Goal: Task Accomplishment & Management: Manage account settings

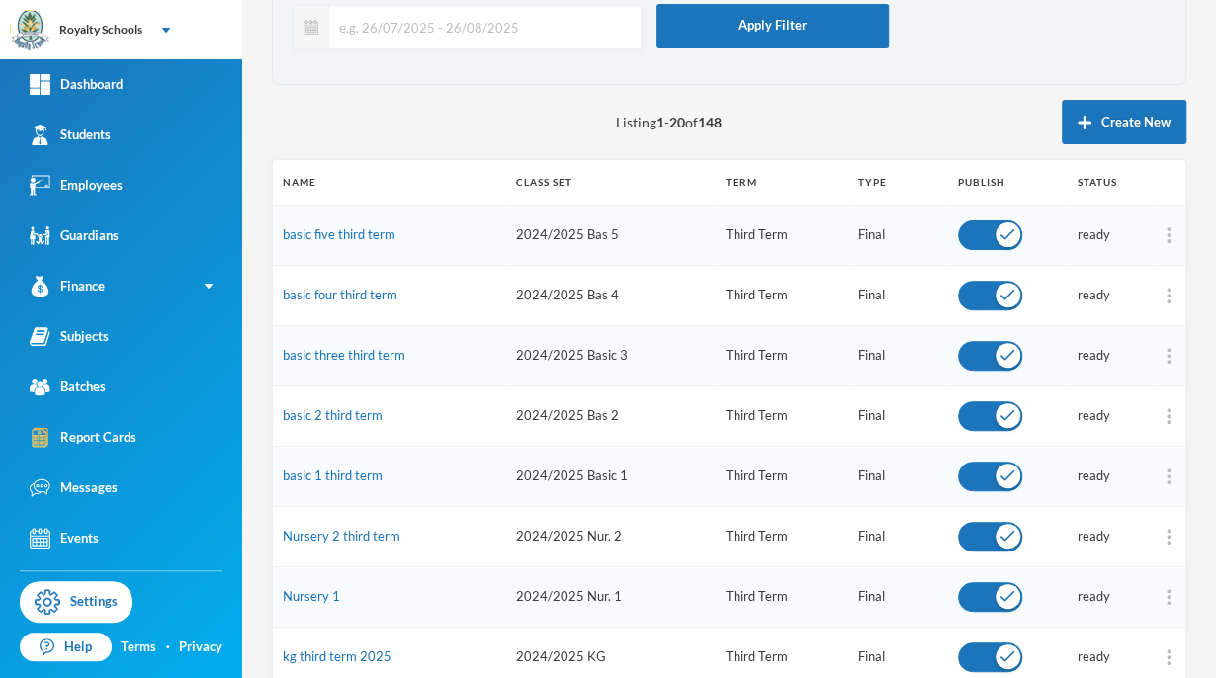
scroll to position [131, 0]
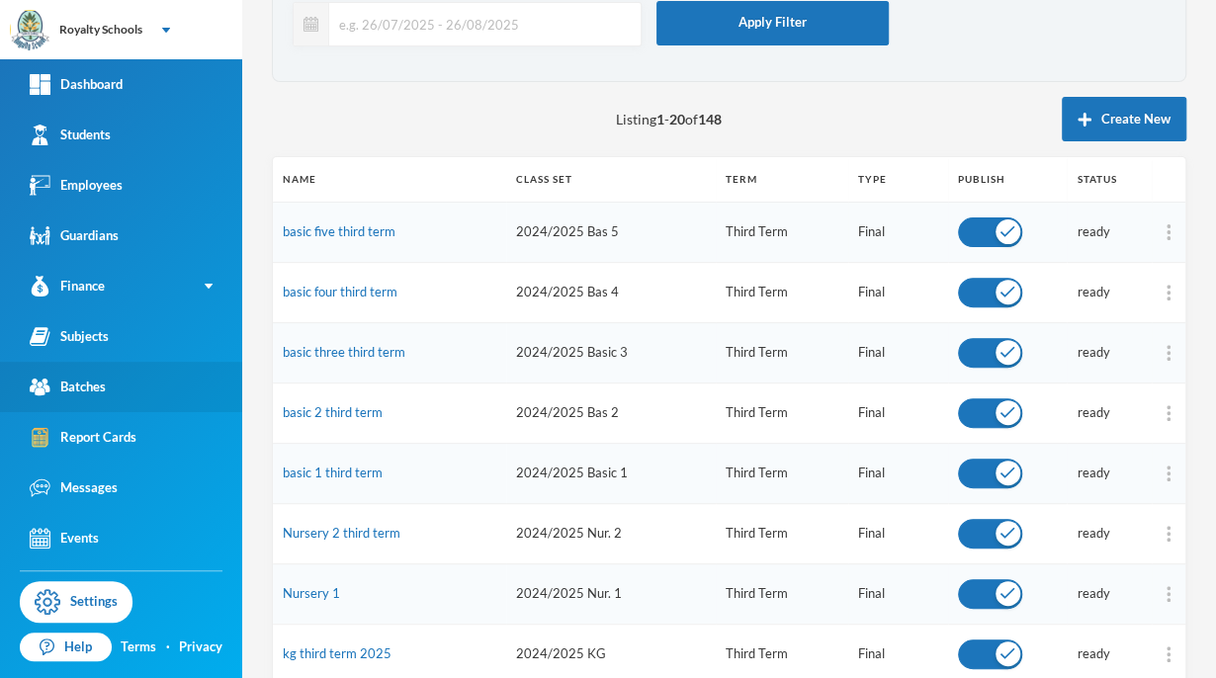
click at [93, 382] on div "Batches" at bounding box center [68, 387] width 76 height 21
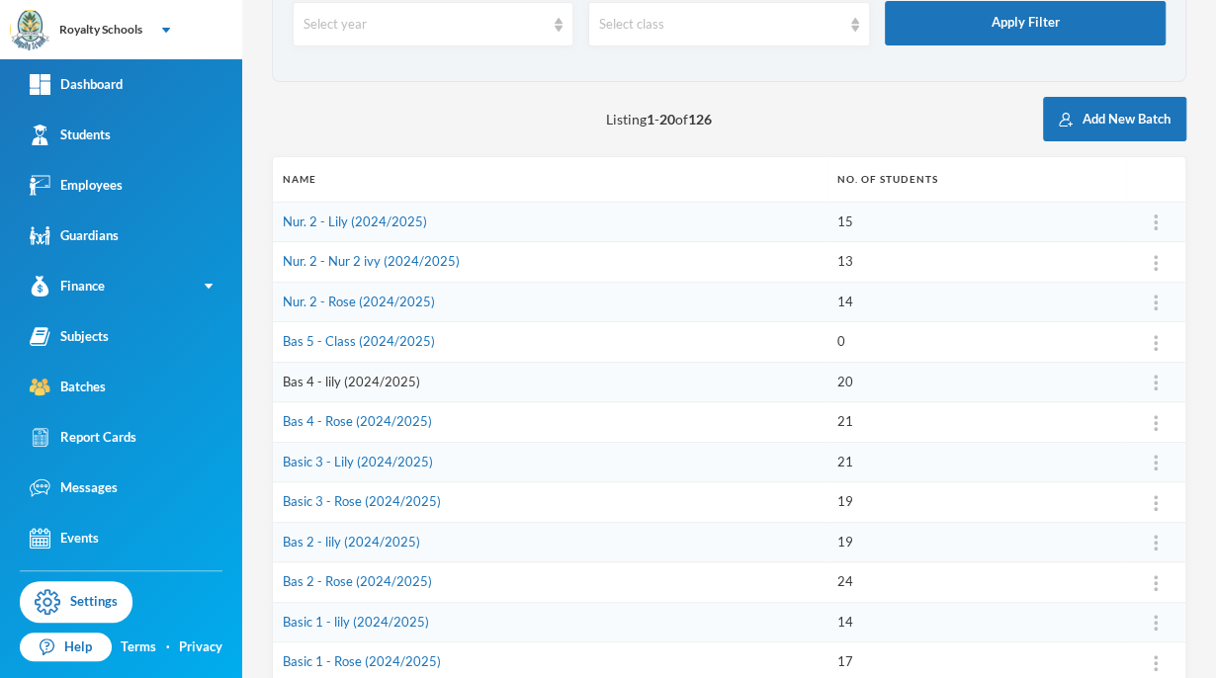
click at [309, 382] on link "Bas 4 - lily (2024/2025)" at bounding box center [351, 382] width 137 height 16
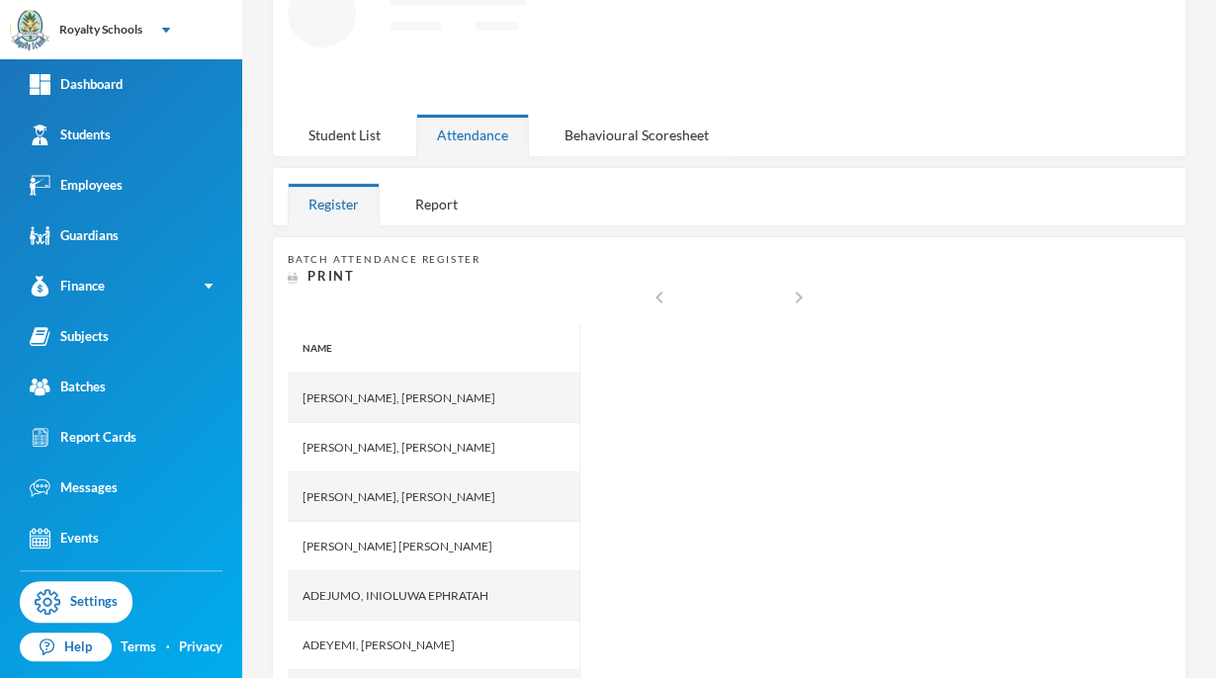
click at [340, 134] on div "Student List" at bounding box center [345, 135] width 114 height 43
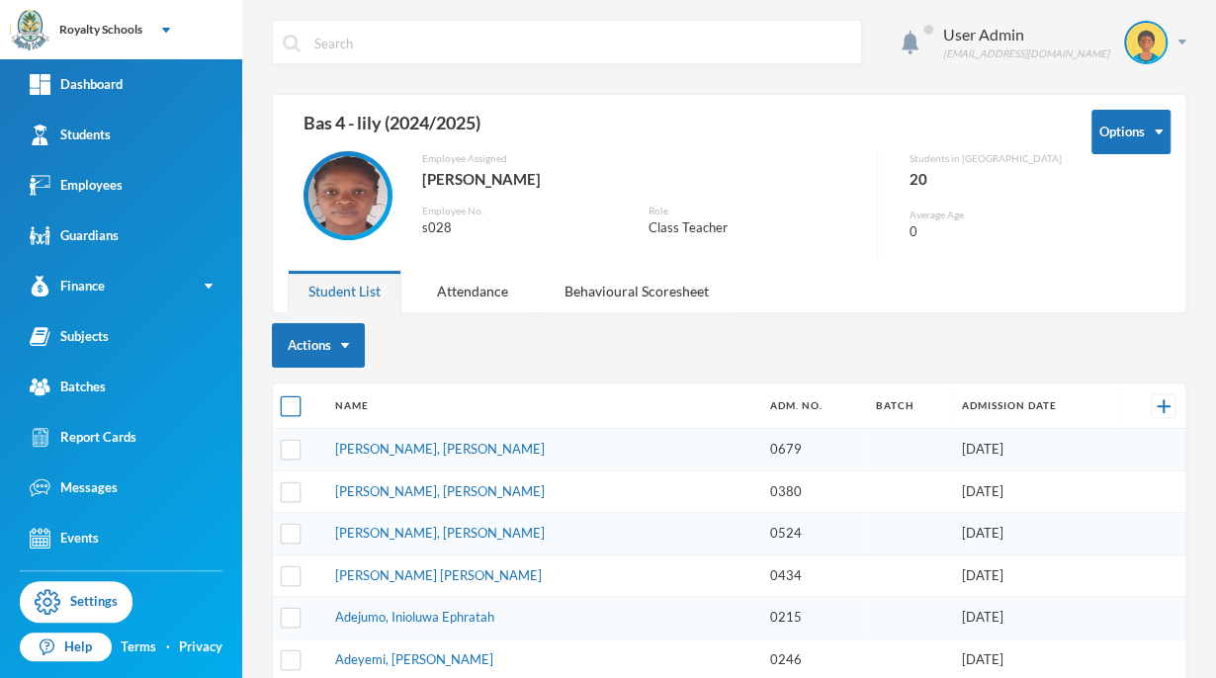
click at [288, 396] on input "checkbox" at bounding box center [291, 406] width 21 height 21
checkbox input "true"
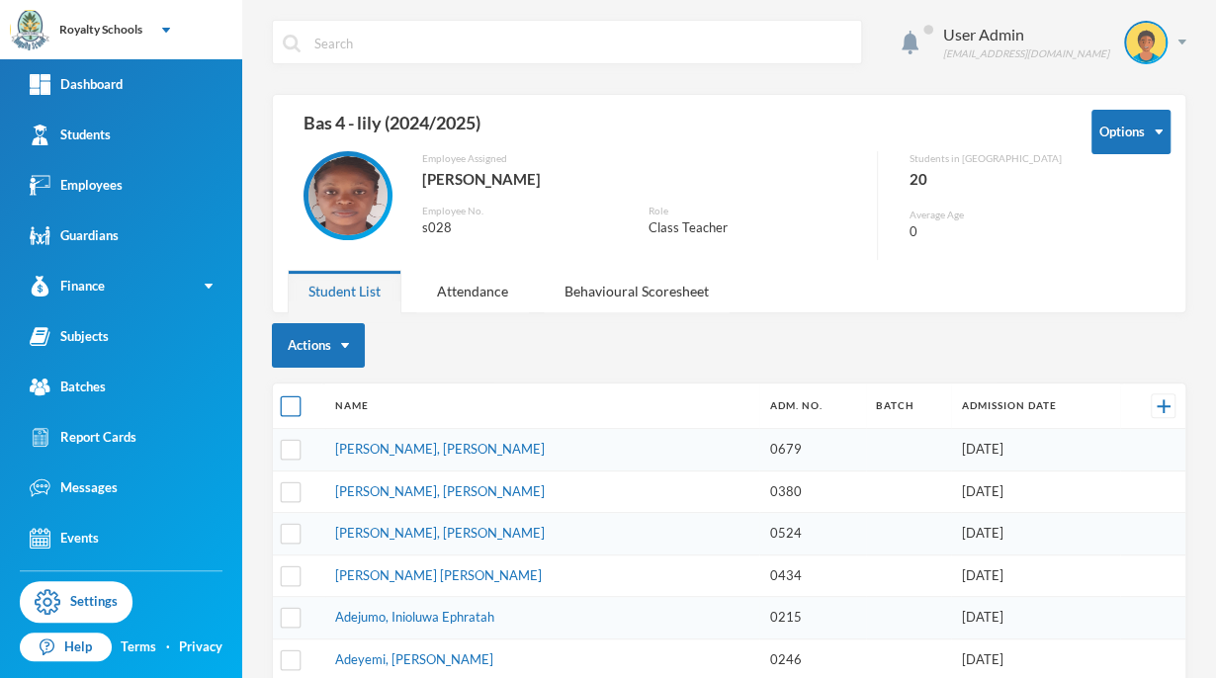
checkbox input "true"
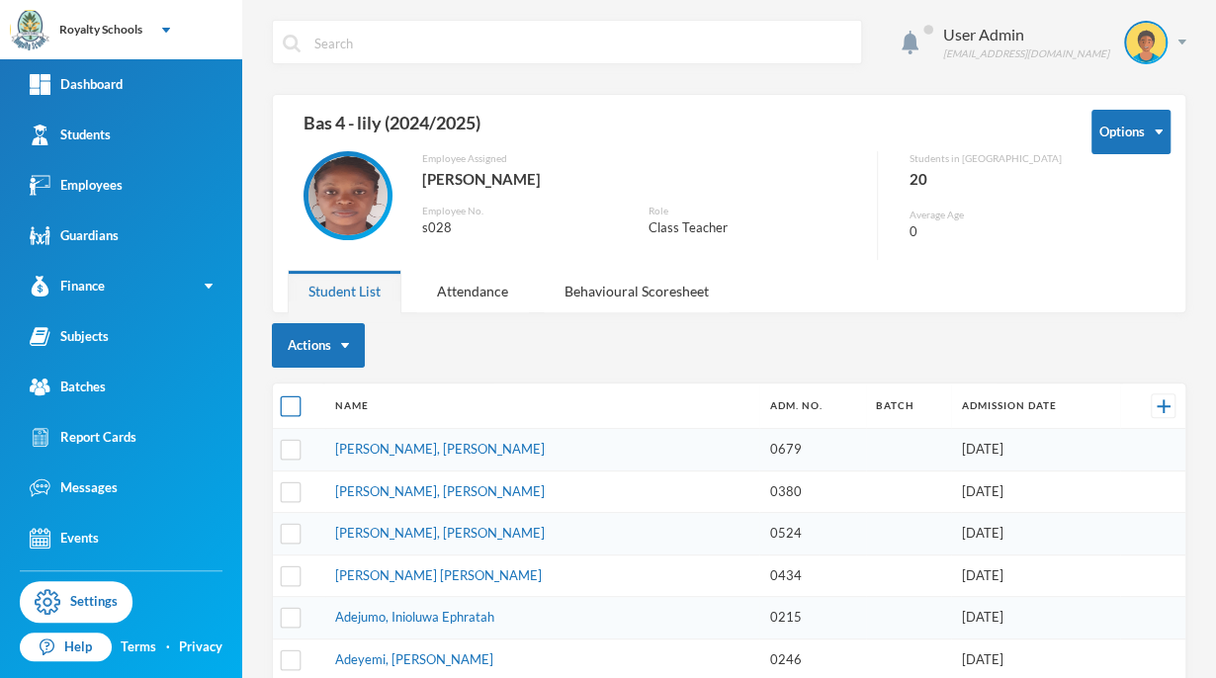
checkbox input "true"
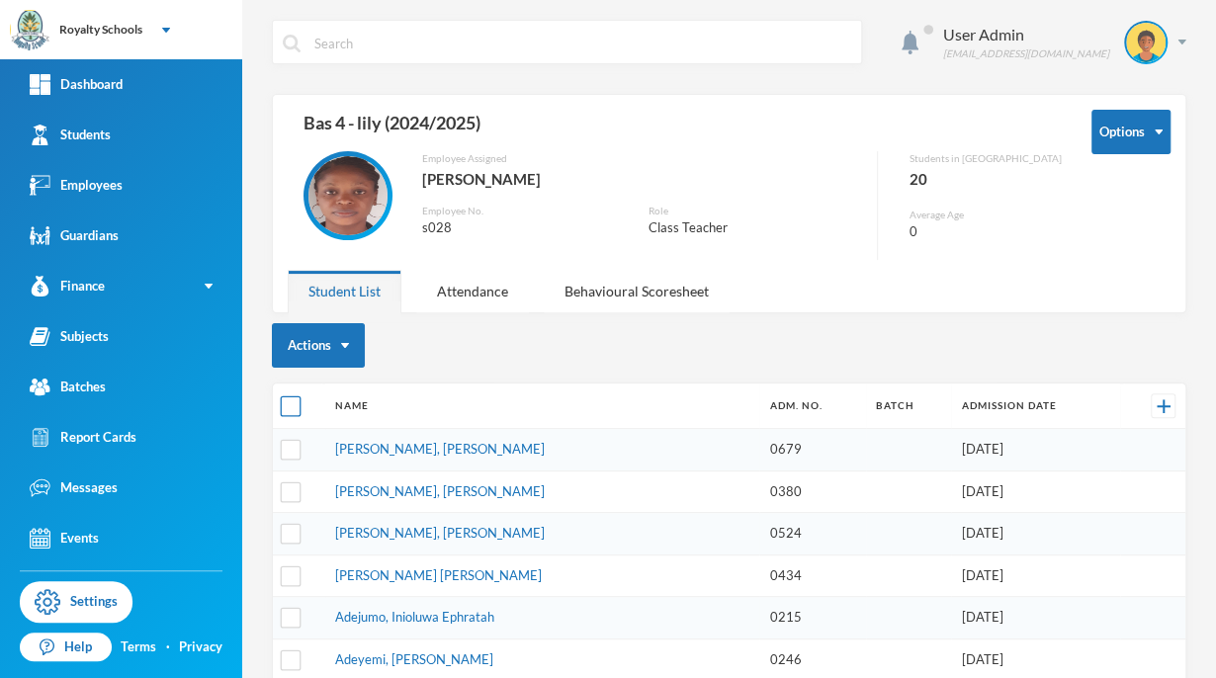
checkbox input "true"
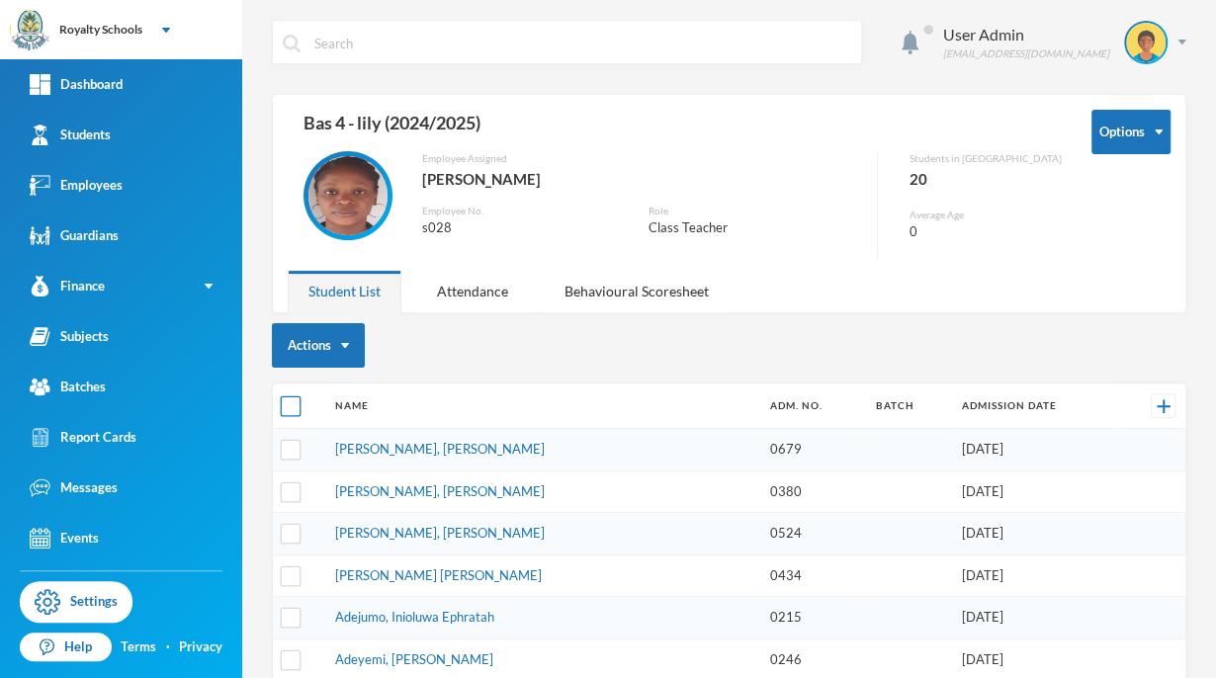
checkbox input "true"
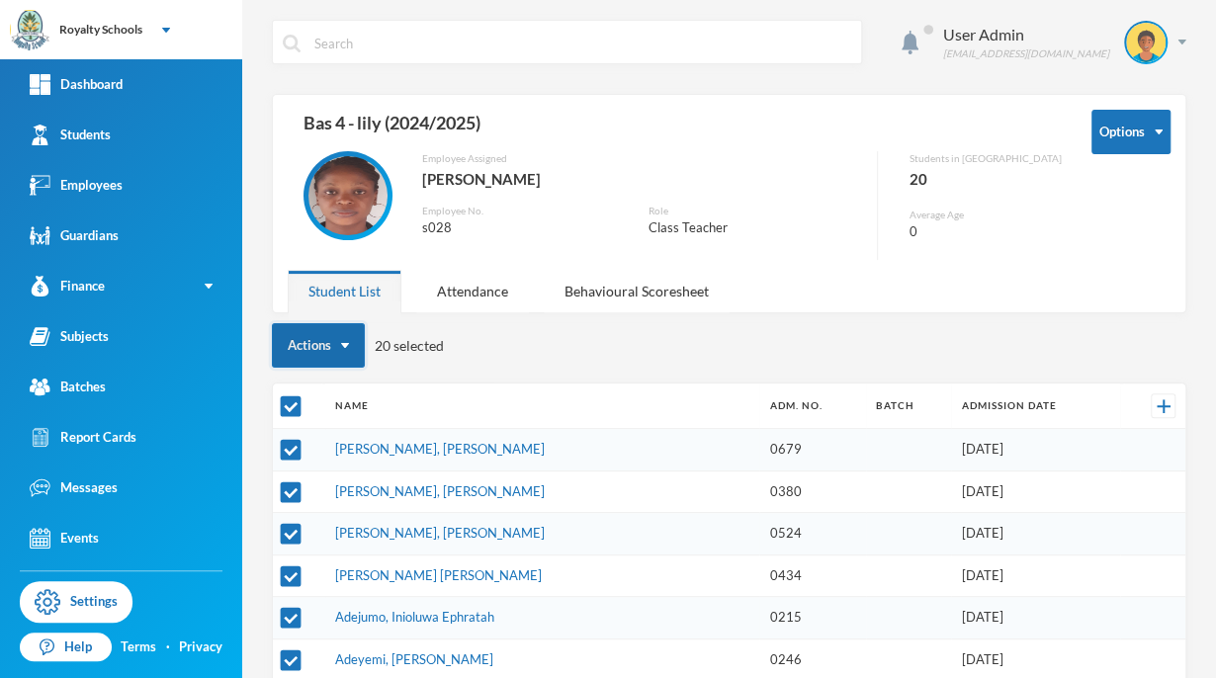
click at [307, 344] on button "Actions" at bounding box center [318, 345] width 93 height 44
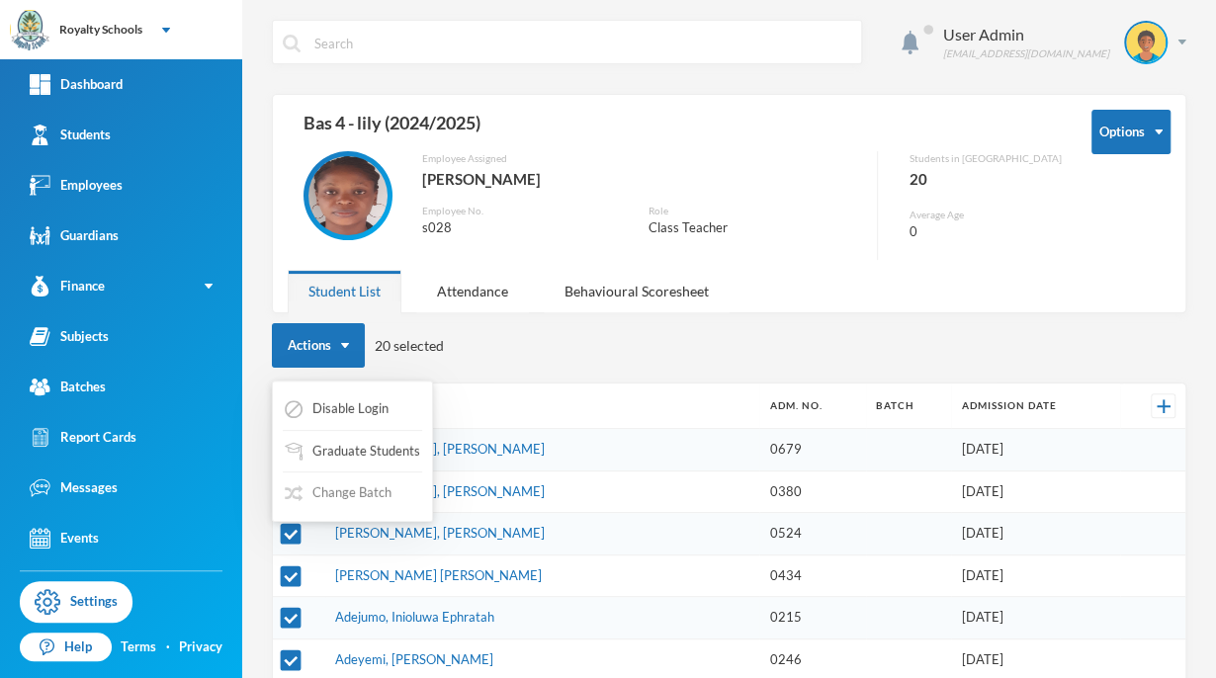
click at [324, 496] on button "Change Batch" at bounding box center [338, 494] width 111 height 36
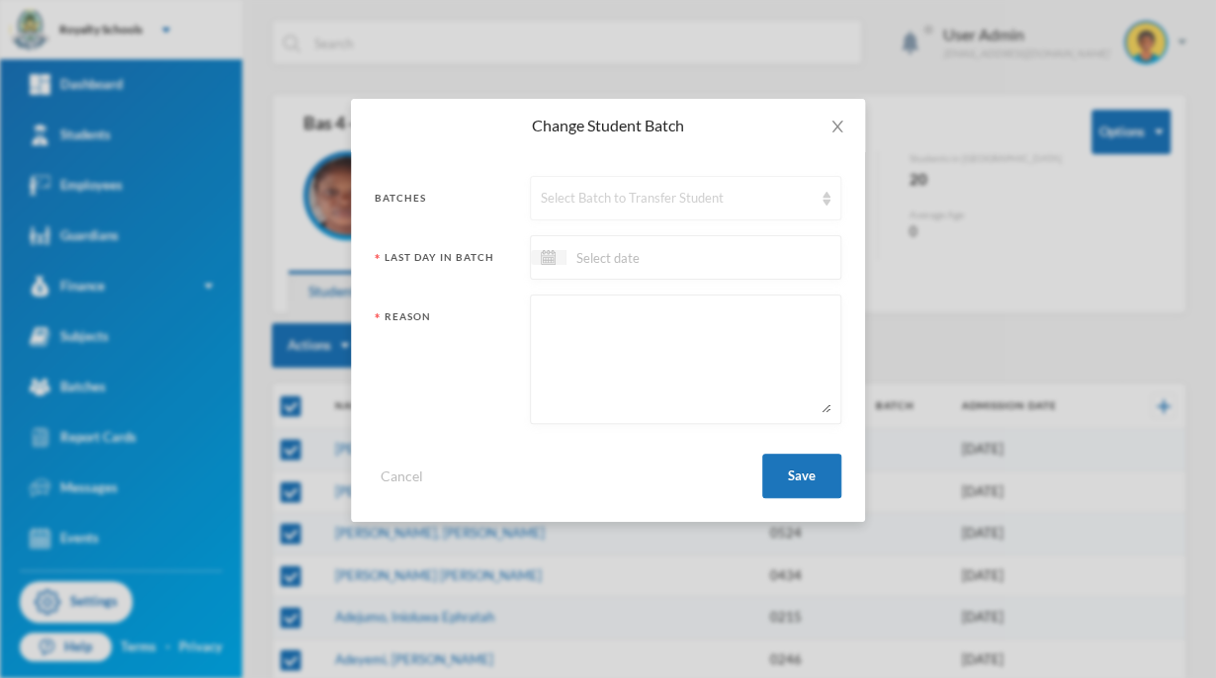
click at [597, 207] on div "Select Batch to Transfer Student" at bounding box center [677, 199] width 272 height 20
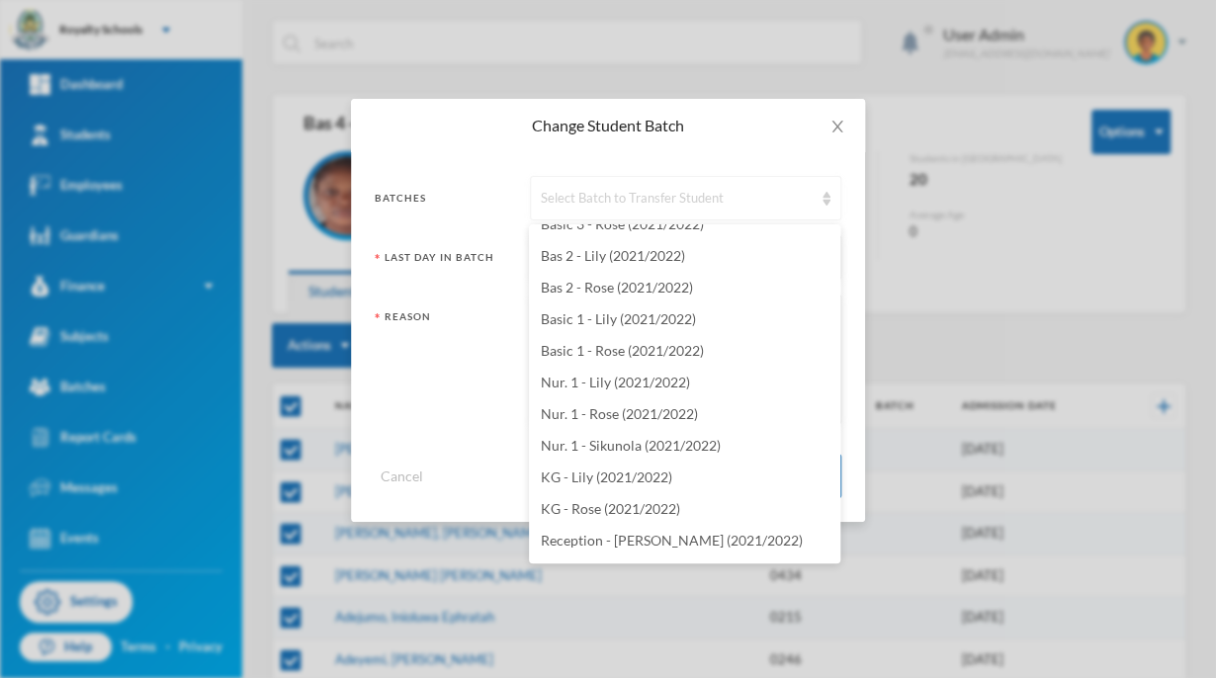
scroll to position [2015, 0]
click at [1143, 278] on div "Change Student Batch Batches Select Batch to Transfer Student Last Day In Batch…" at bounding box center [608, 339] width 1216 height 678
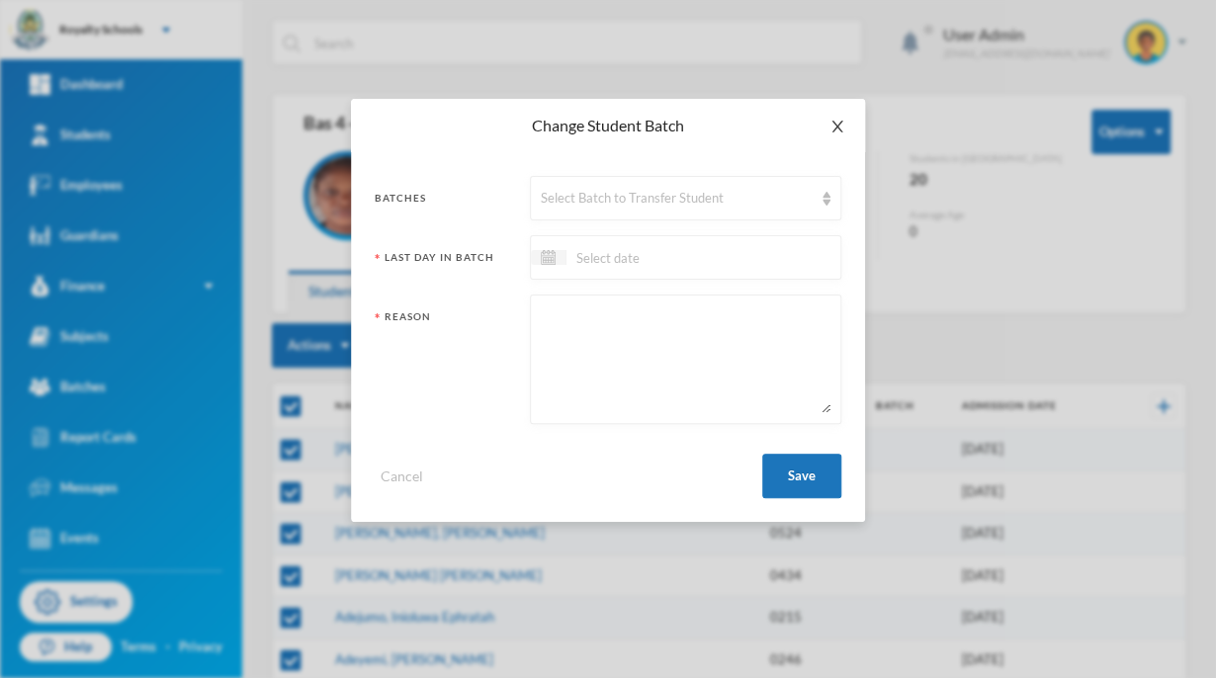
click at [854, 131] on span "Close" at bounding box center [837, 126] width 55 height 55
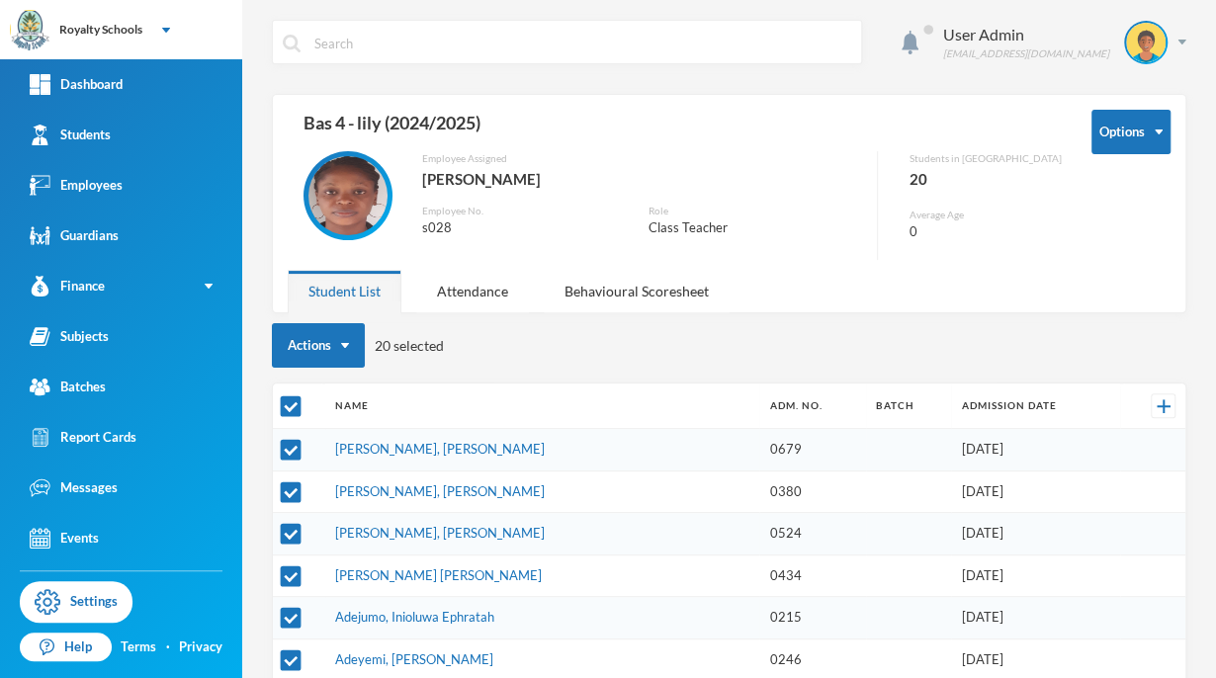
click at [1163, 57] on div "User Admin [EMAIL_ADDRESS][DOMAIN_NAME]" at bounding box center [1057, 43] width 258 height 44
click at [1126, 146] on button "Logout" at bounding box center [1116, 145] width 89 height 30
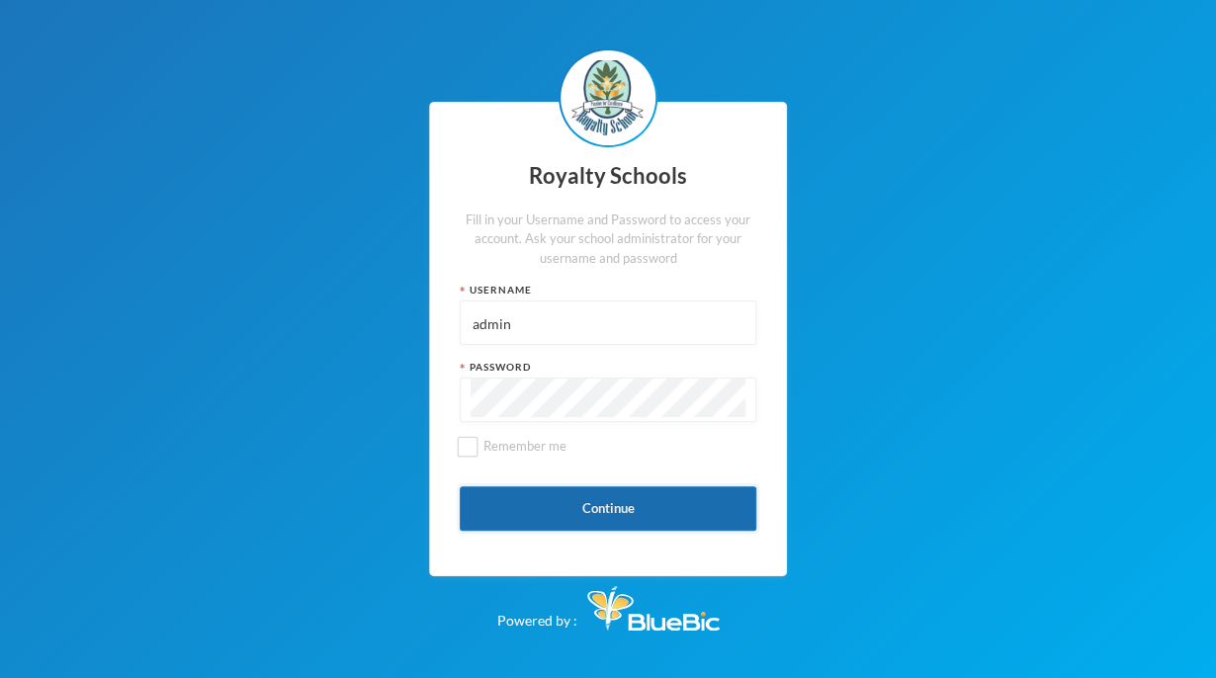
click at [501, 506] on button "Continue" at bounding box center [608, 508] width 297 height 44
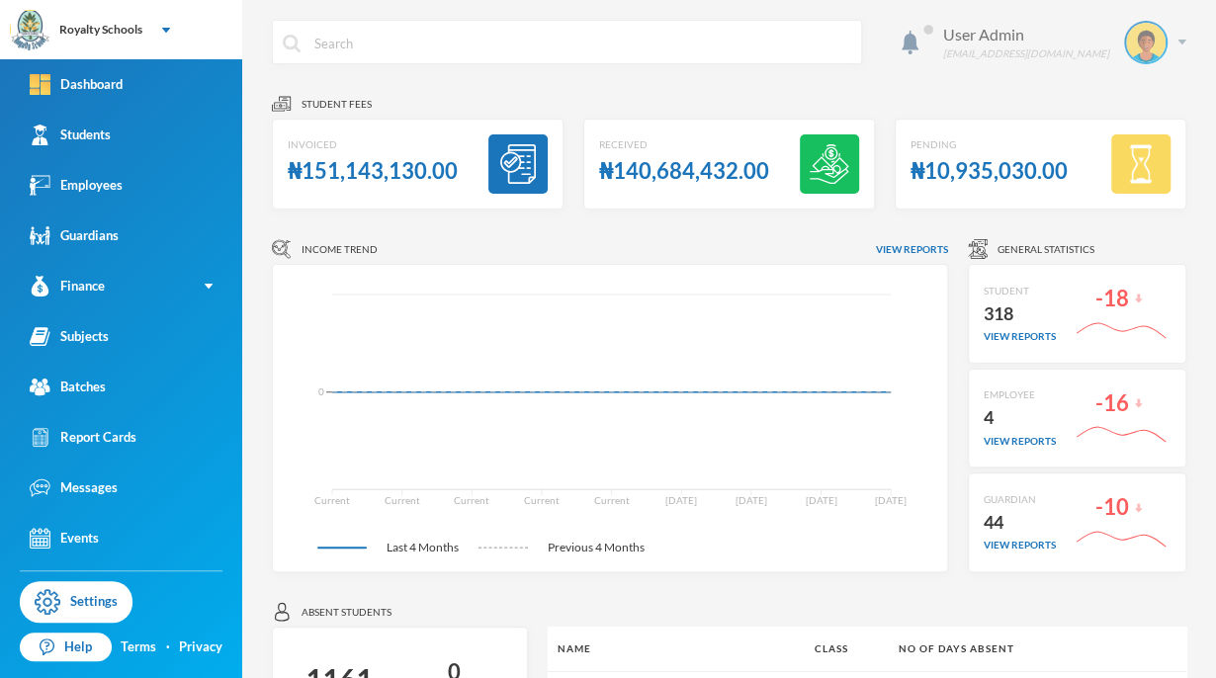
click at [1115, 59] on div "User Admin [EMAIL_ADDRESS][DOMAIN_NAME]" at bounding box center [1057, 43] width 258 height 44
click at [1139, 144] on button "Logout" at bounding box center [1116, 145] width 89 height 30
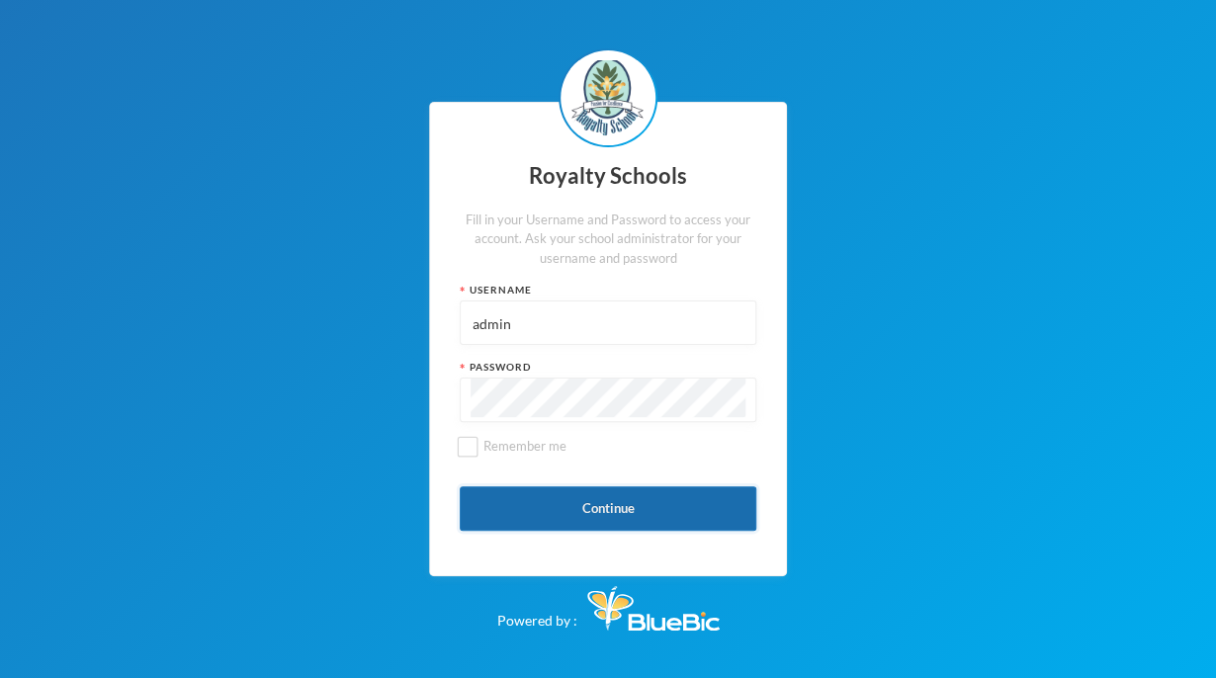
click at [588, 513] on button "Continue" at bounding box center [608, 508] width 297 height 44
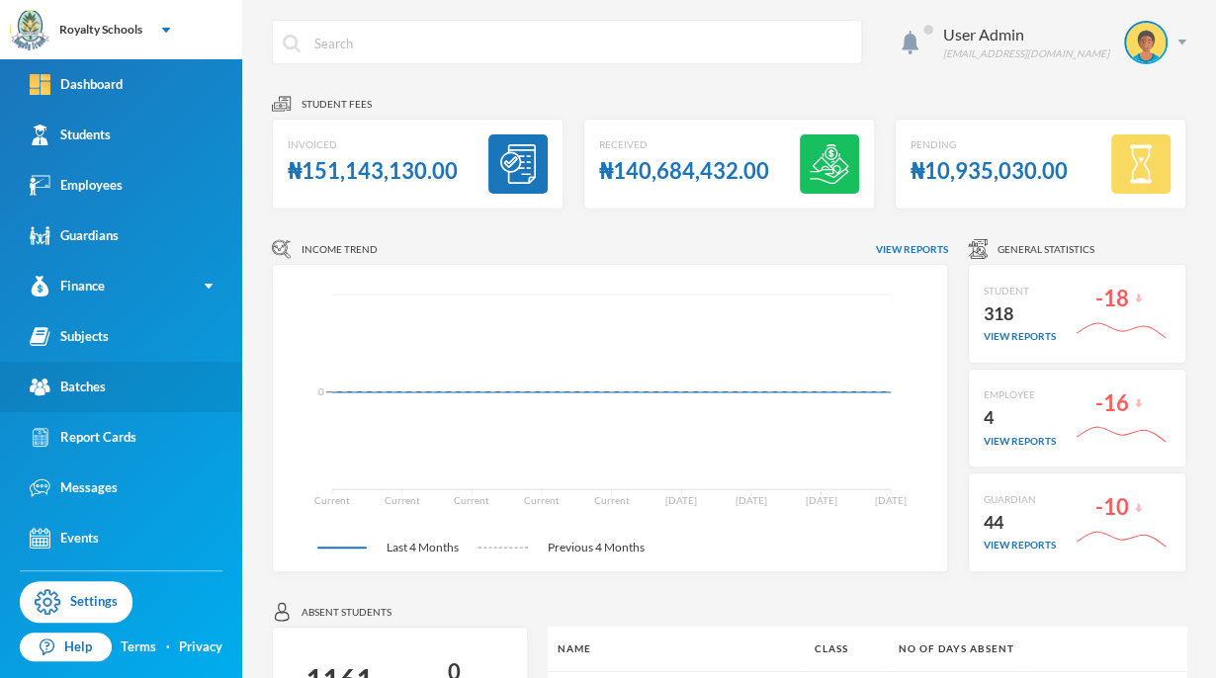
click at [71, 390] on div "Batches" at bounding box center [68, 387] width 76 height 21
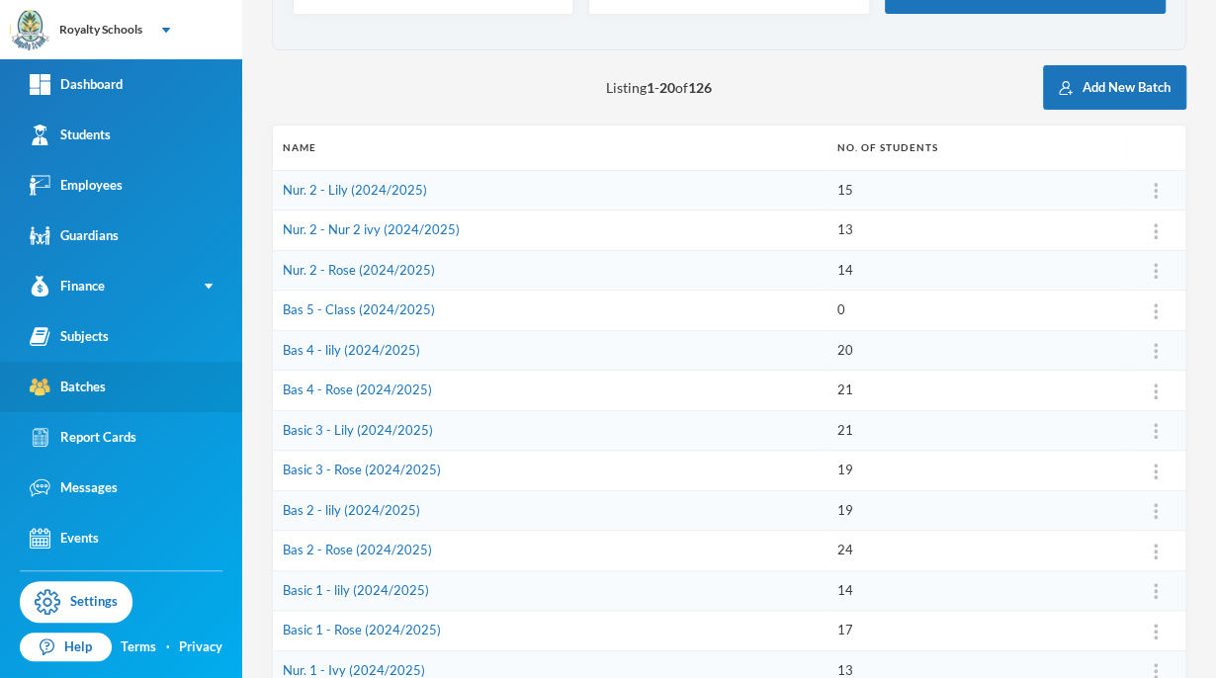
scroll to position [168, 0]
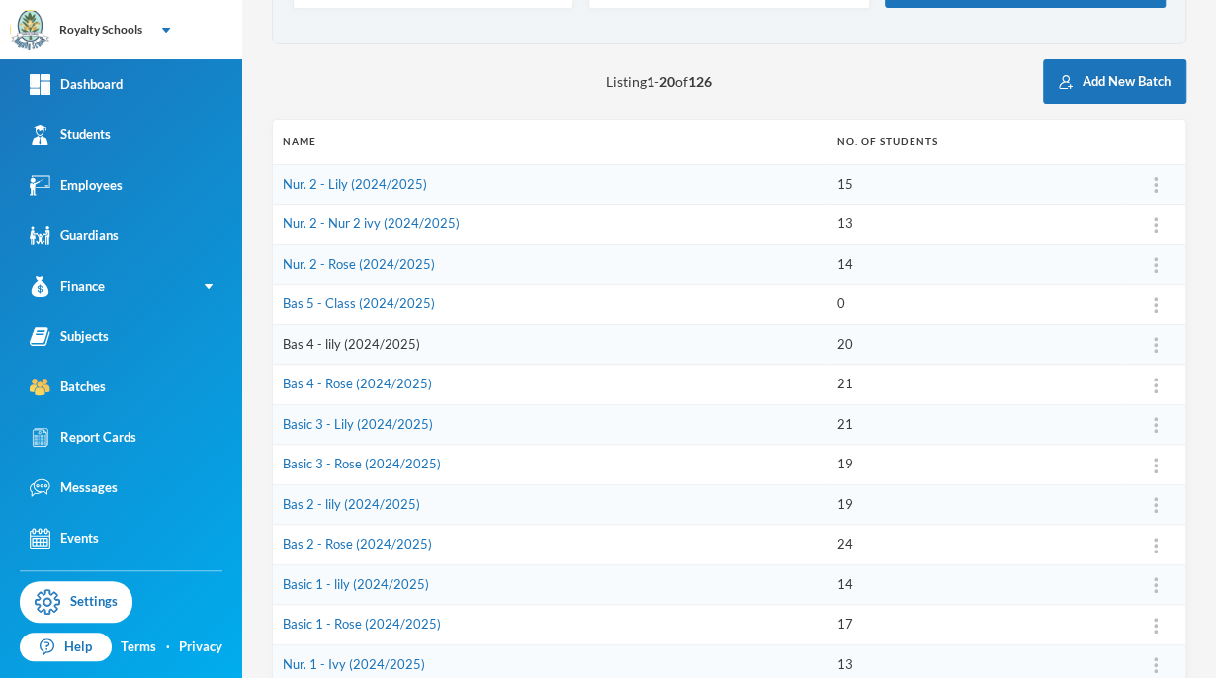
click at [316, 343] on link "Bas 4 - lily (2024/2025)" at bounding box center [351, 344] width 137 height 16
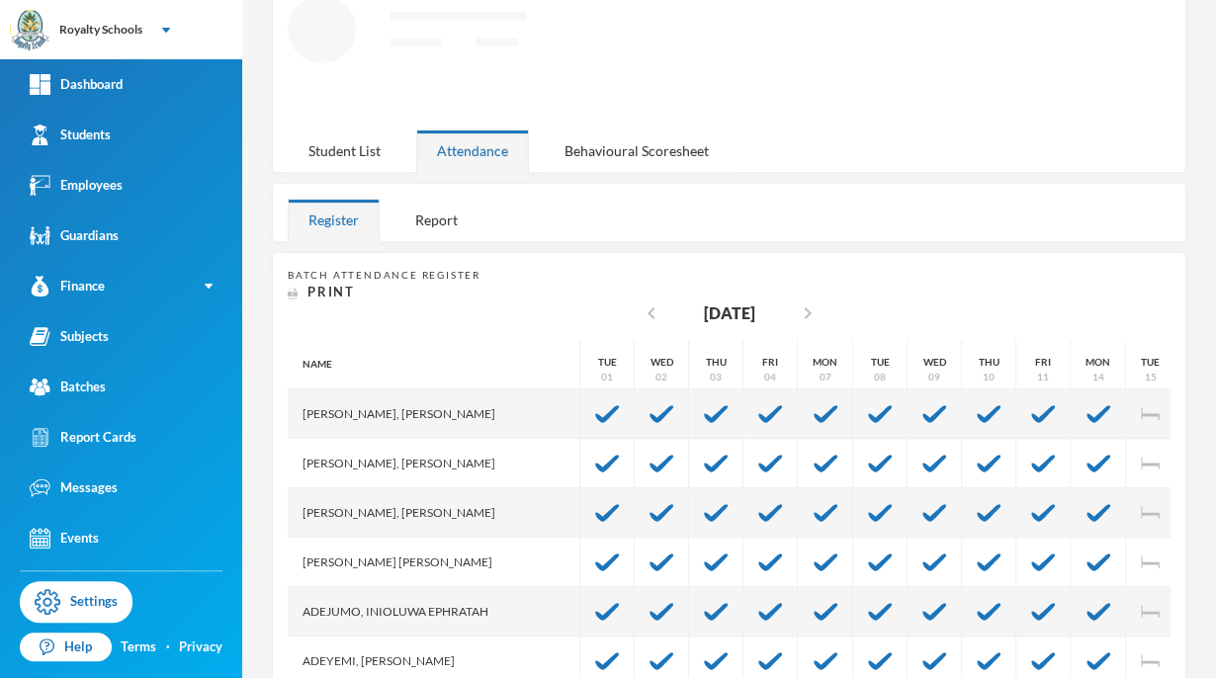
scroll to position [168, 0]
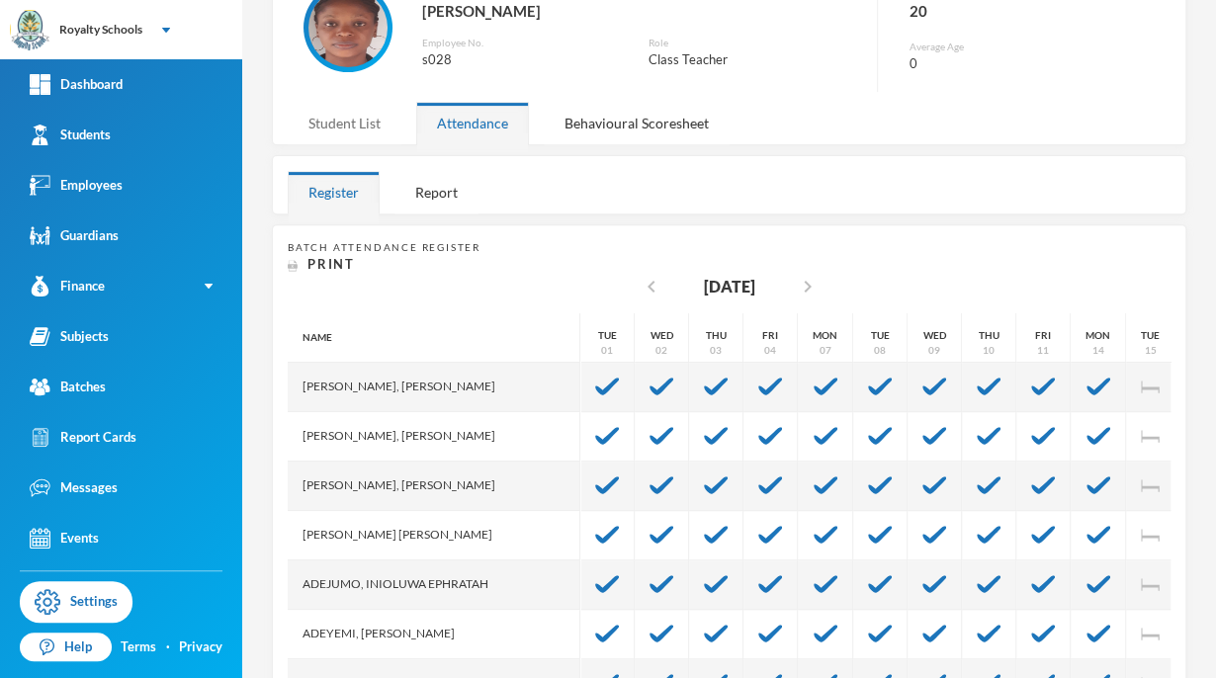
click at [326, 123] on div "Student List" at bounding box center [345, 123] width 114 height 43
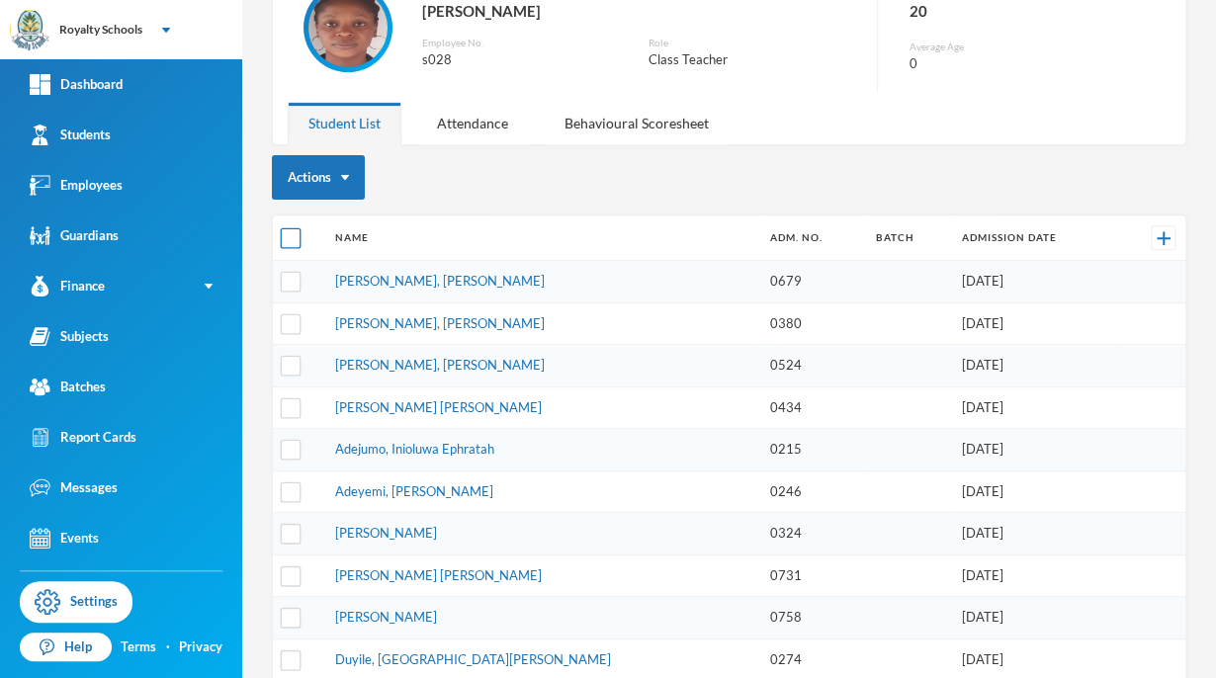
click at [281, 239] on input "checkbox" at bounding box center [291, 238] width 21 height 21
checkbox input "true"
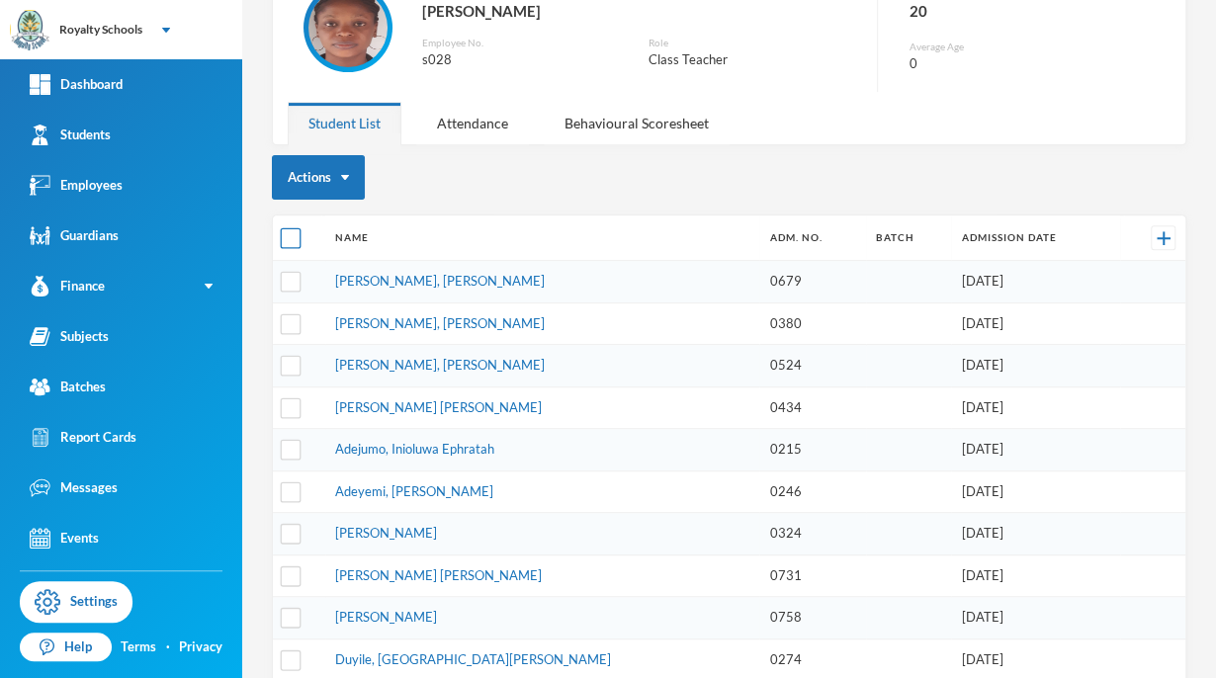
checkbox input "true"
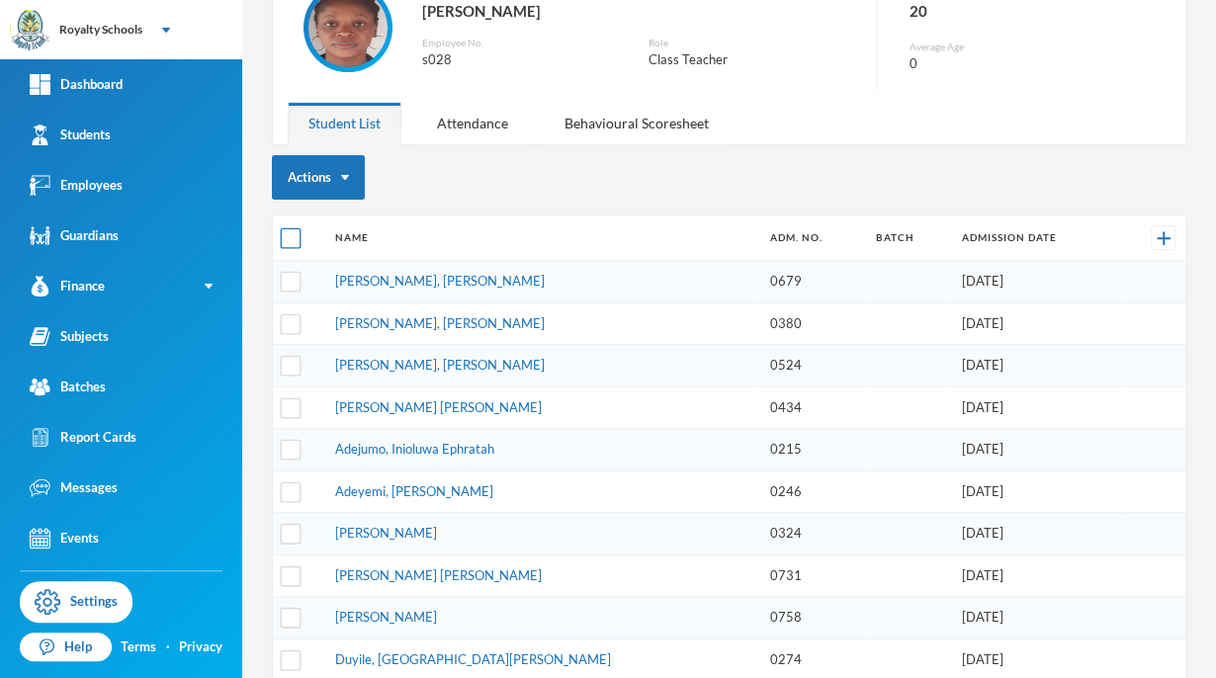
checkbox input "true"
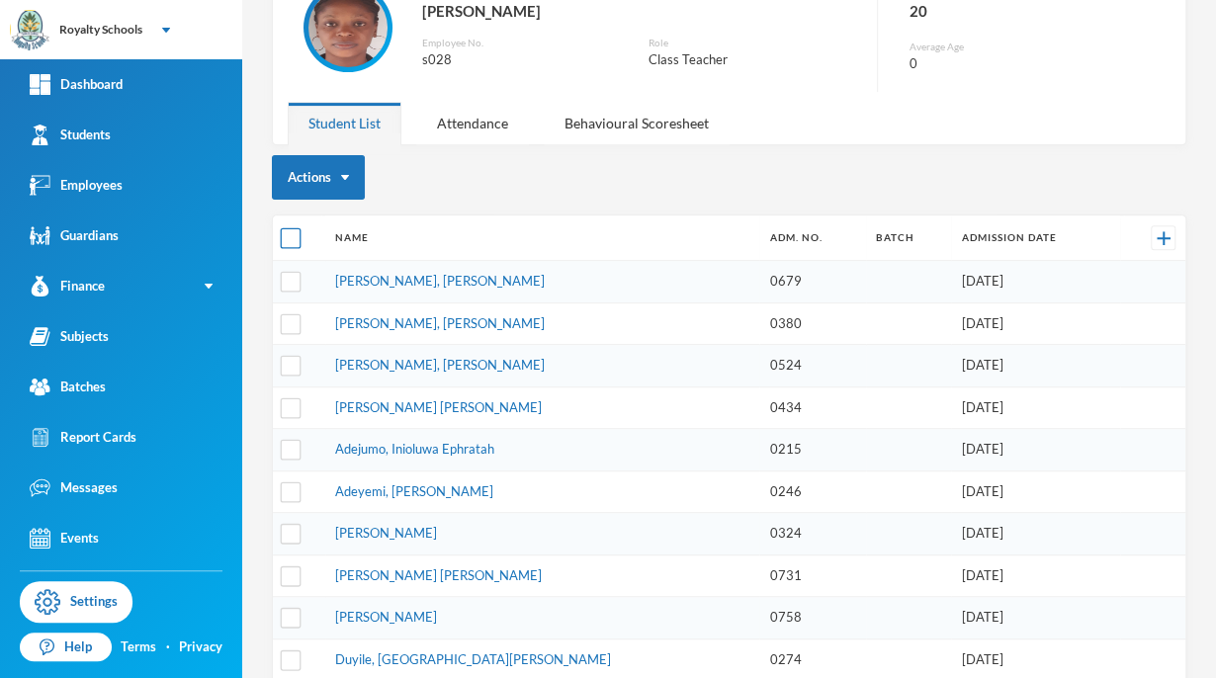
checkbox input "true"
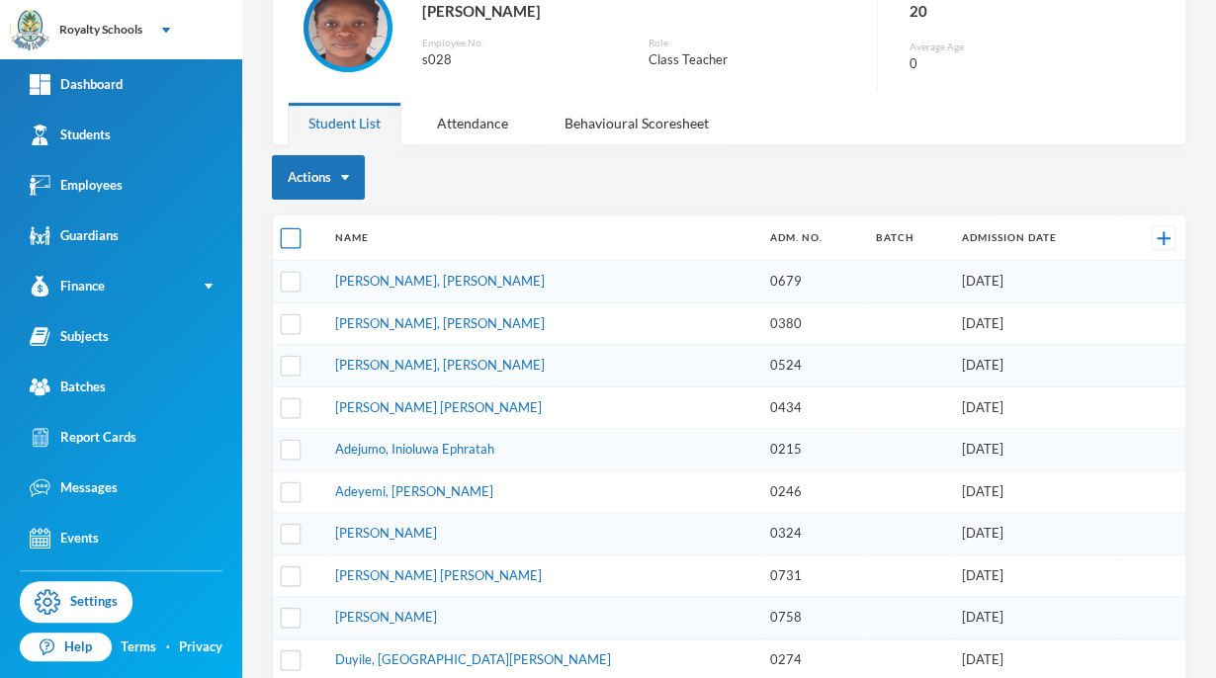
checkbox input "true"
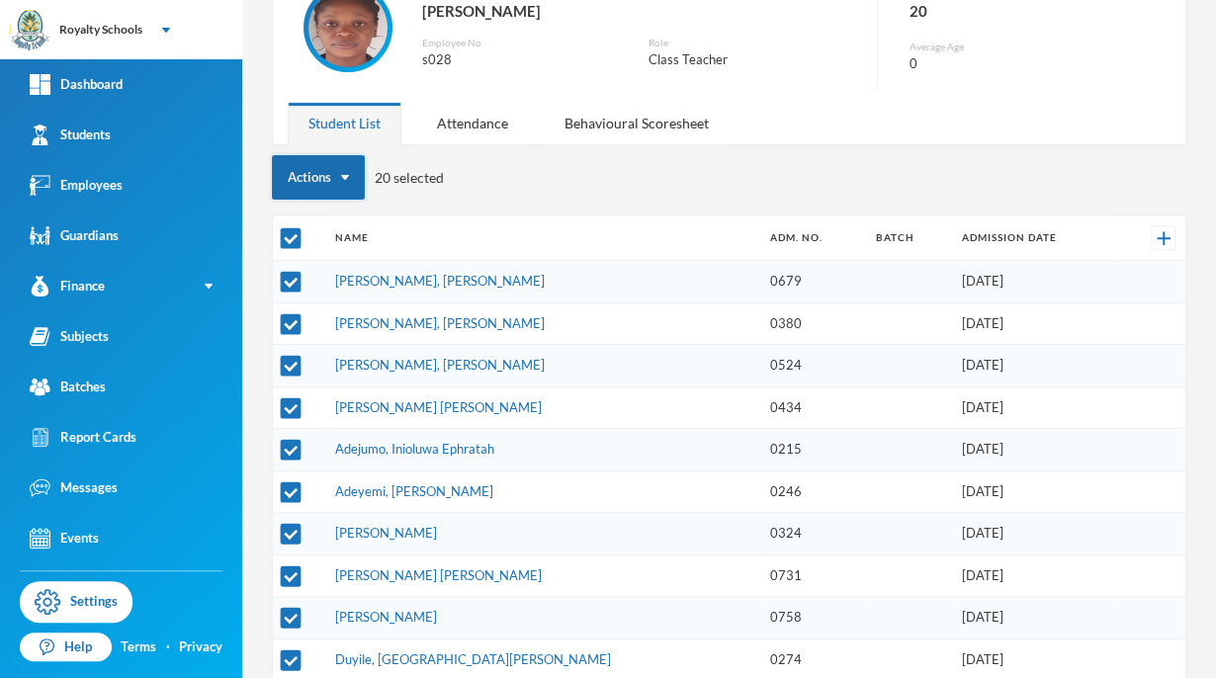
click at [307, 186] on button "Actions" at bounding box center [318, 177] width 93 height 44
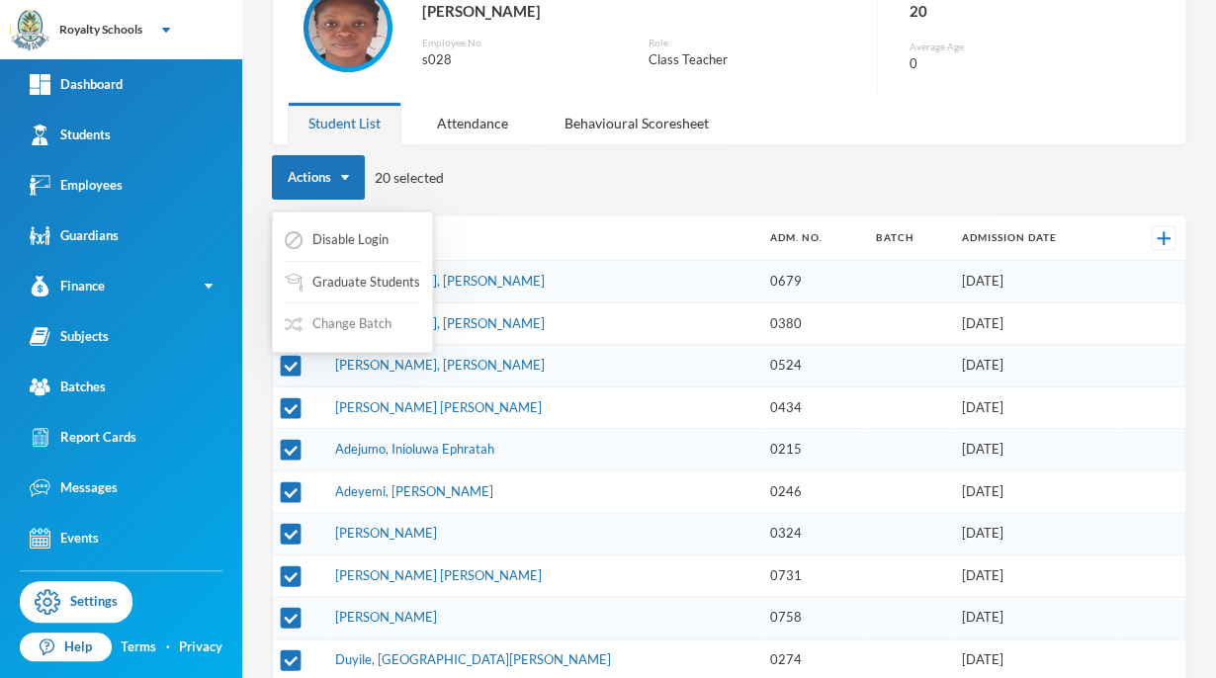
click at [310, 339] on button "Change Batch" at bounding box center [338, 324] width 111 height 36
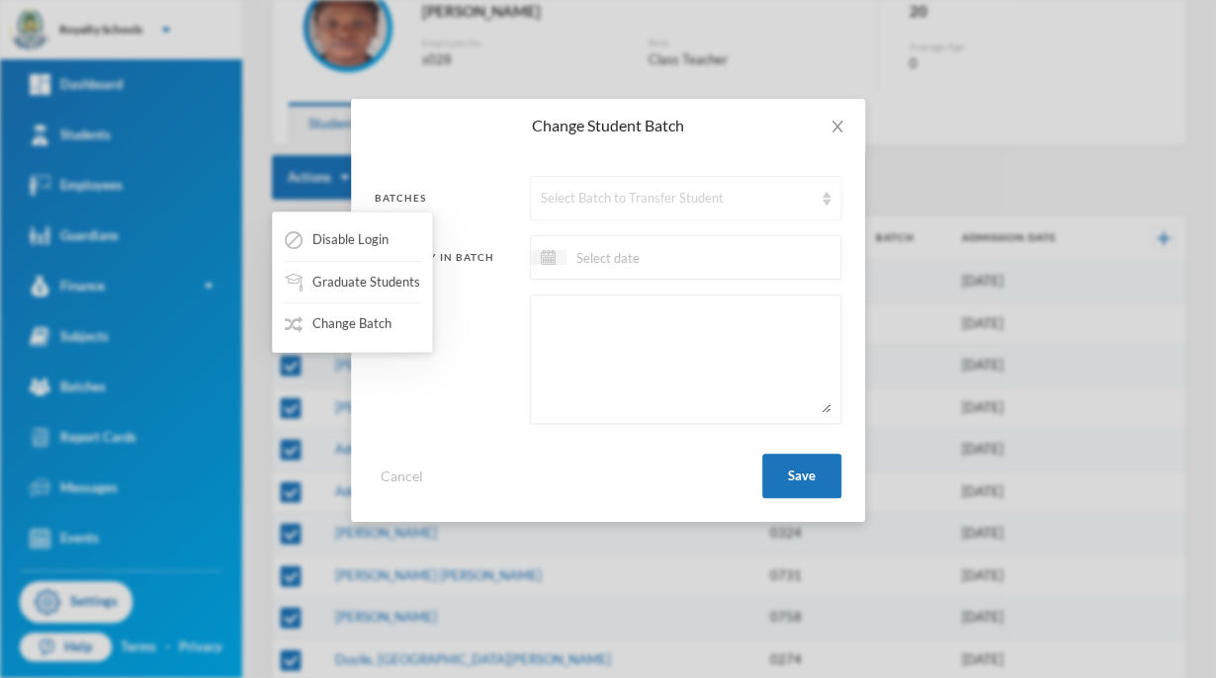
click at [581, 205] on div "Select Batch to Transfer Student" at bounding box center [677, 199] width 272 height 20
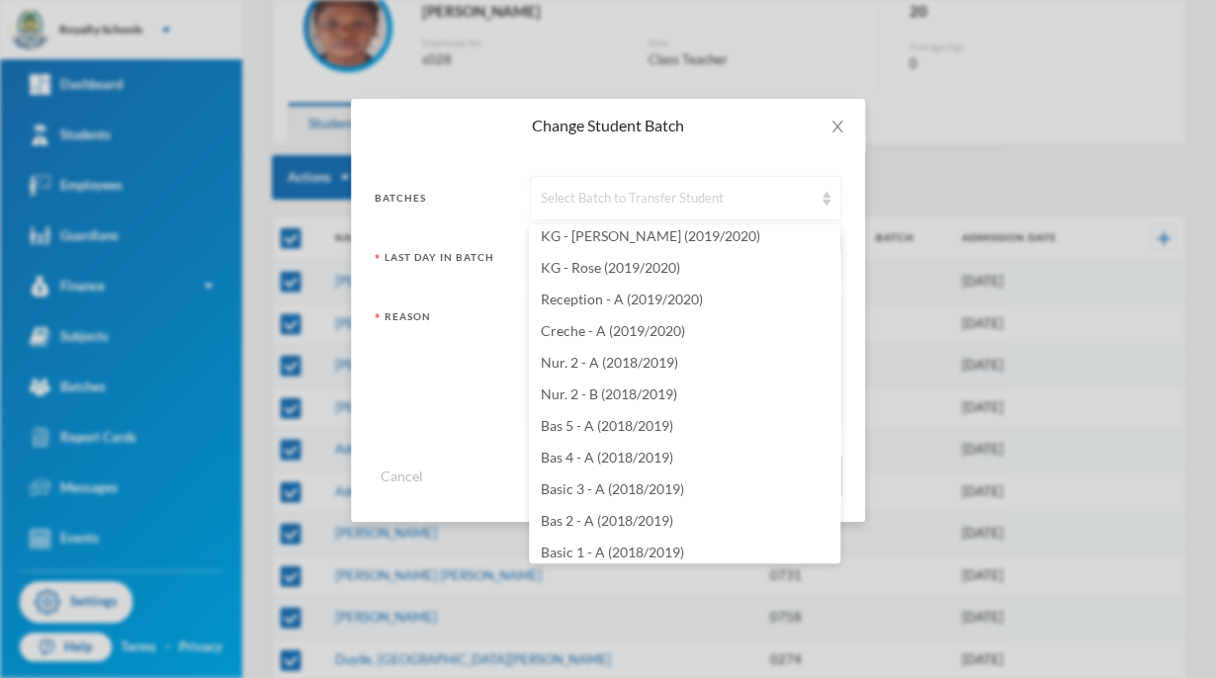
scroll to position [3207, 0]
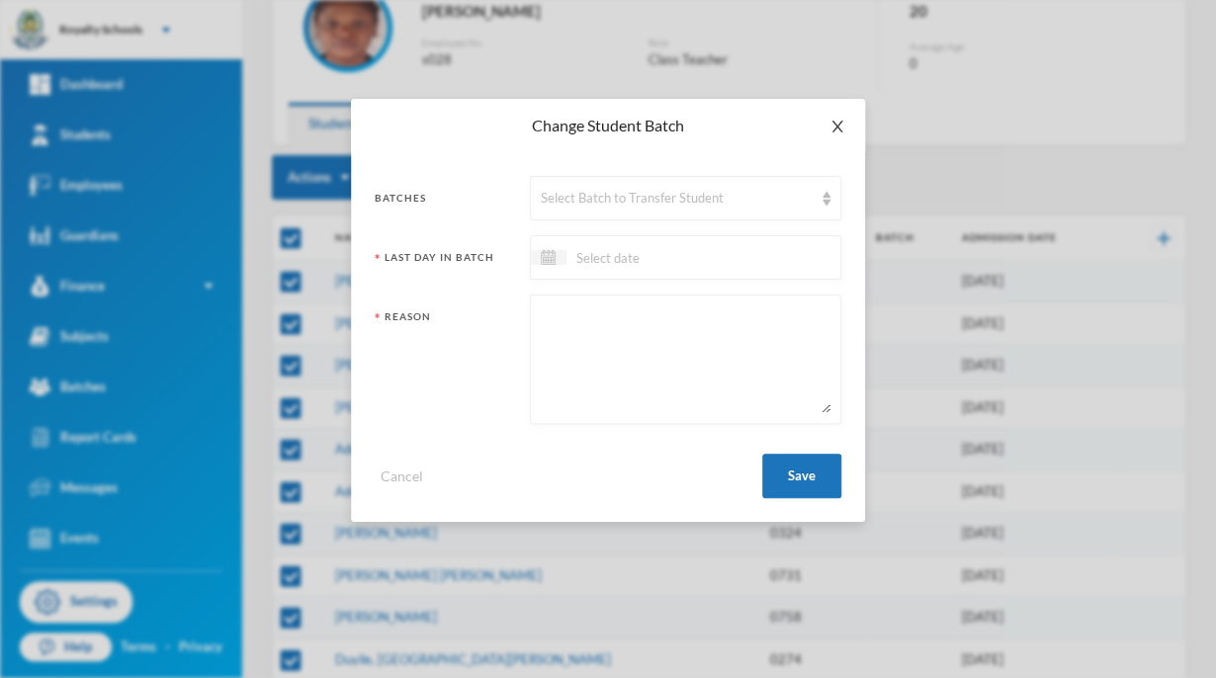
click at [821, 130] on span "Close" at bounding box center [837, 126] width 55 height 55
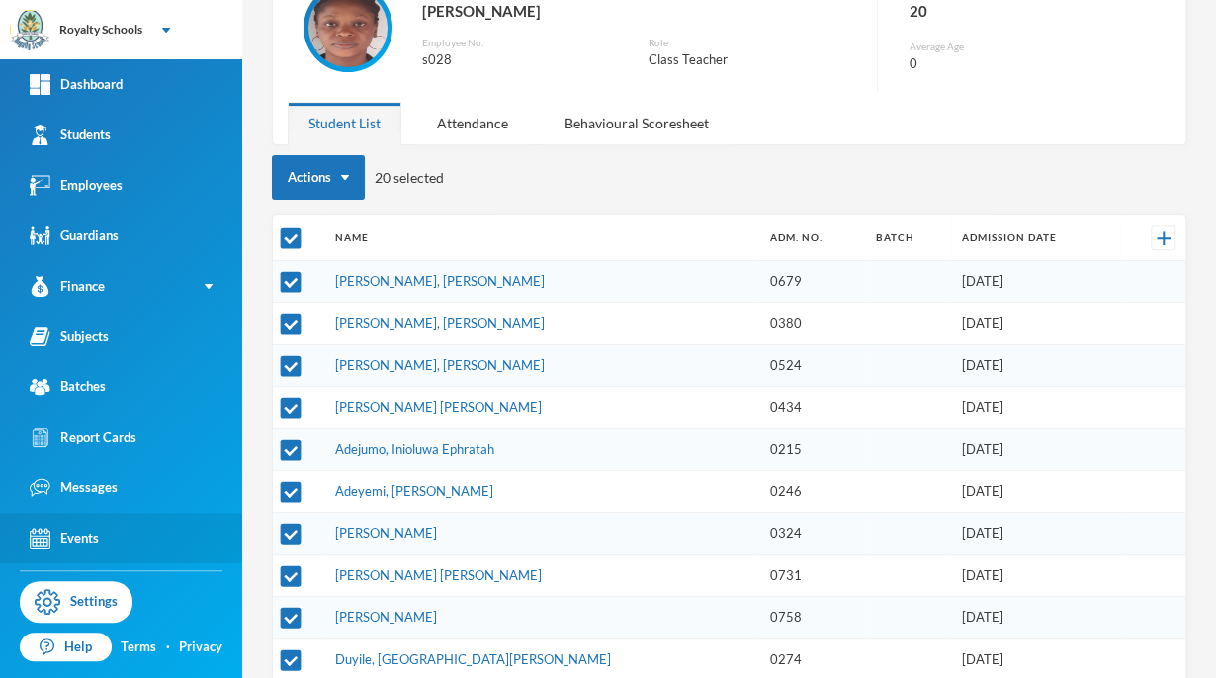
click at [62, 545] on div "Events" at bounding box center [64, 538] width 69 height 21
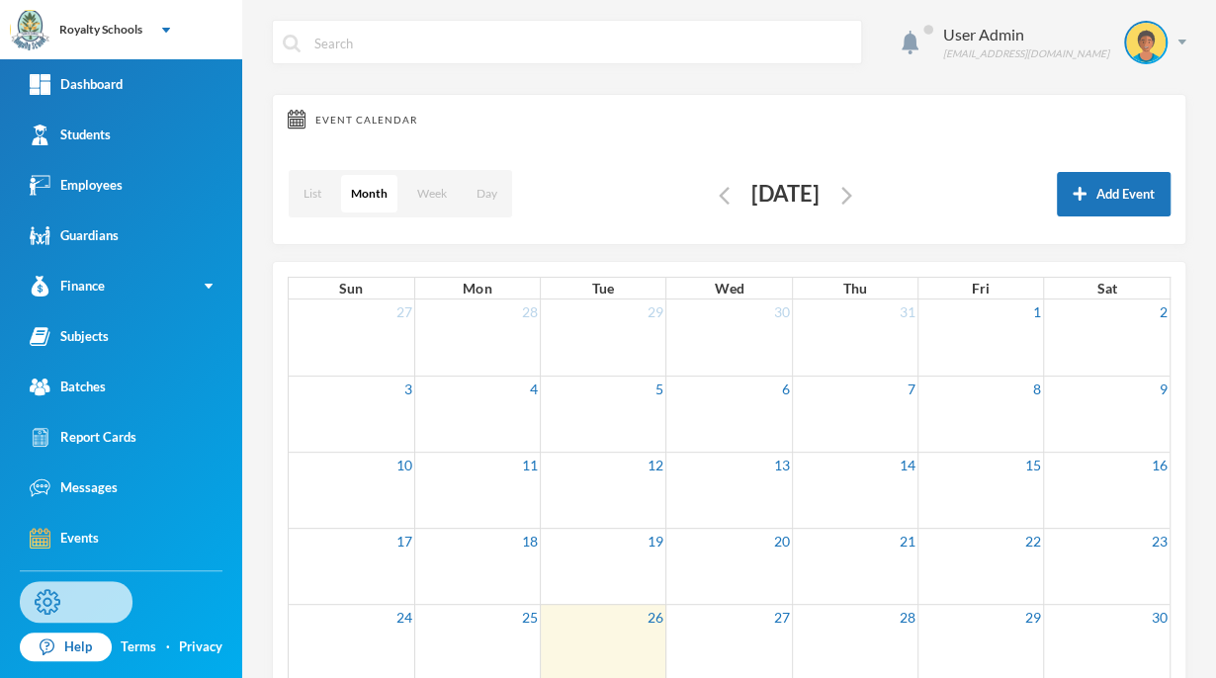
click at [51, 602] on img at bounding box center [48, 602] width 26 height 26
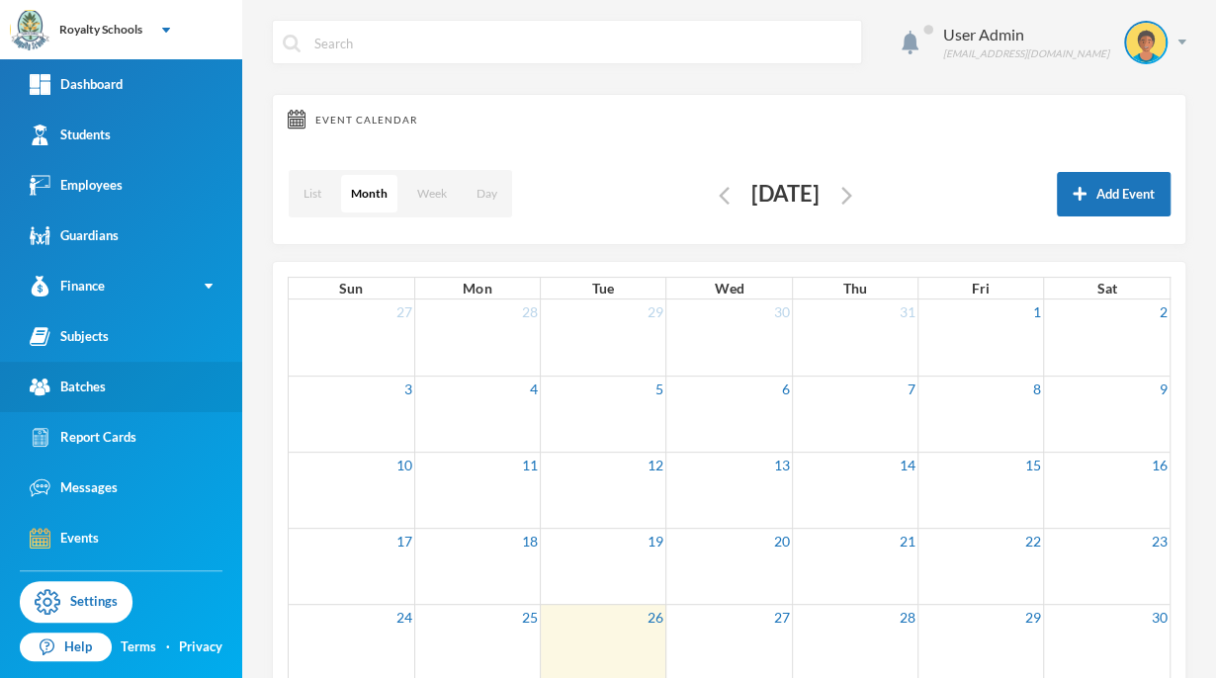
click at [71, 391] on div "Batches" at bounding box center [68, 387] width 76 height 21
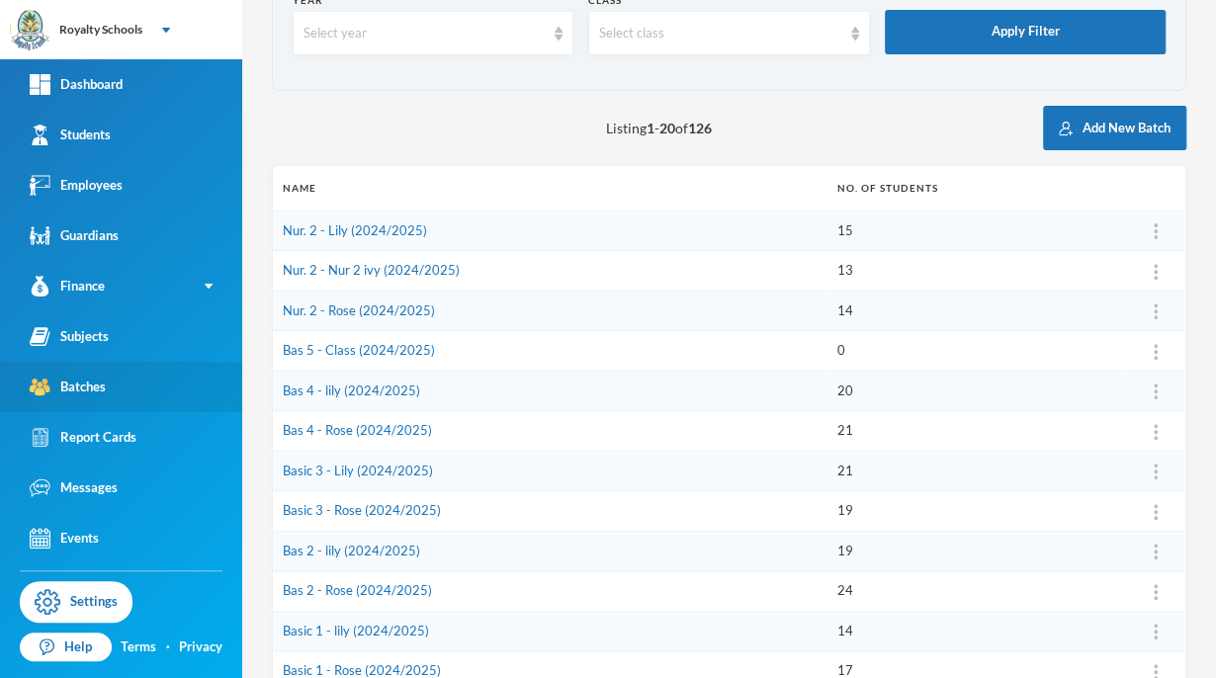
scroll to position [123, 0]
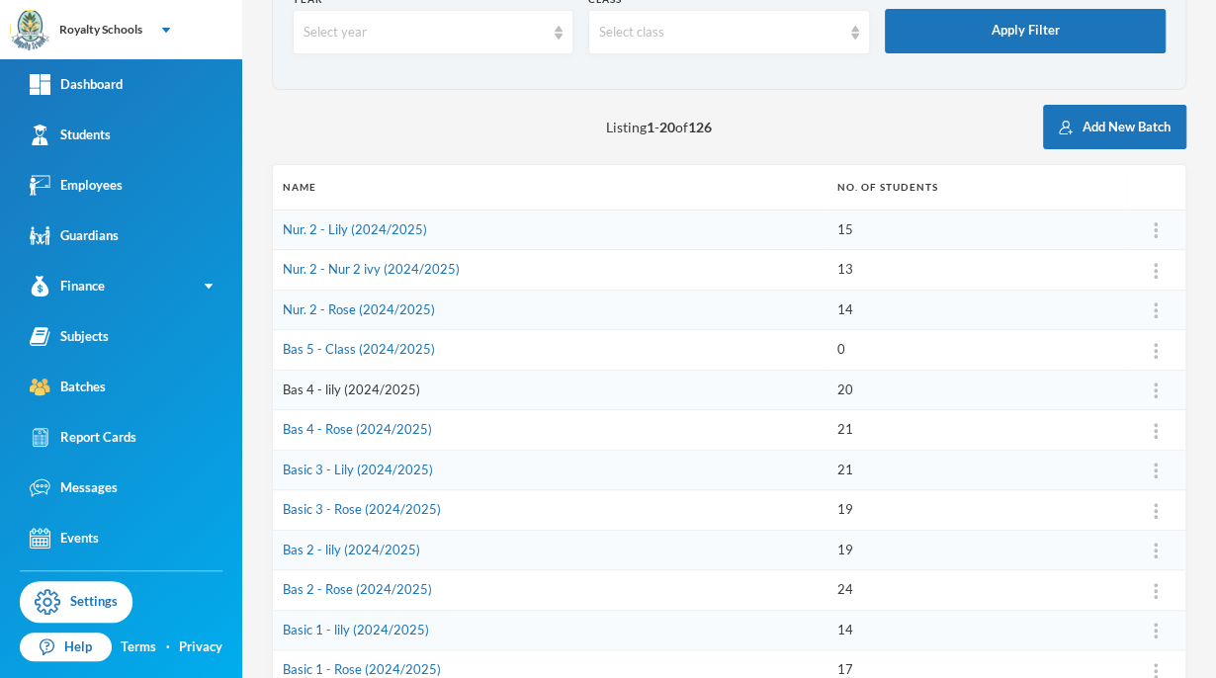
click at [320, 393] on link "Bas 4 - lily (2024/2025)" at bounding box center [351, 390] width 137 height 16
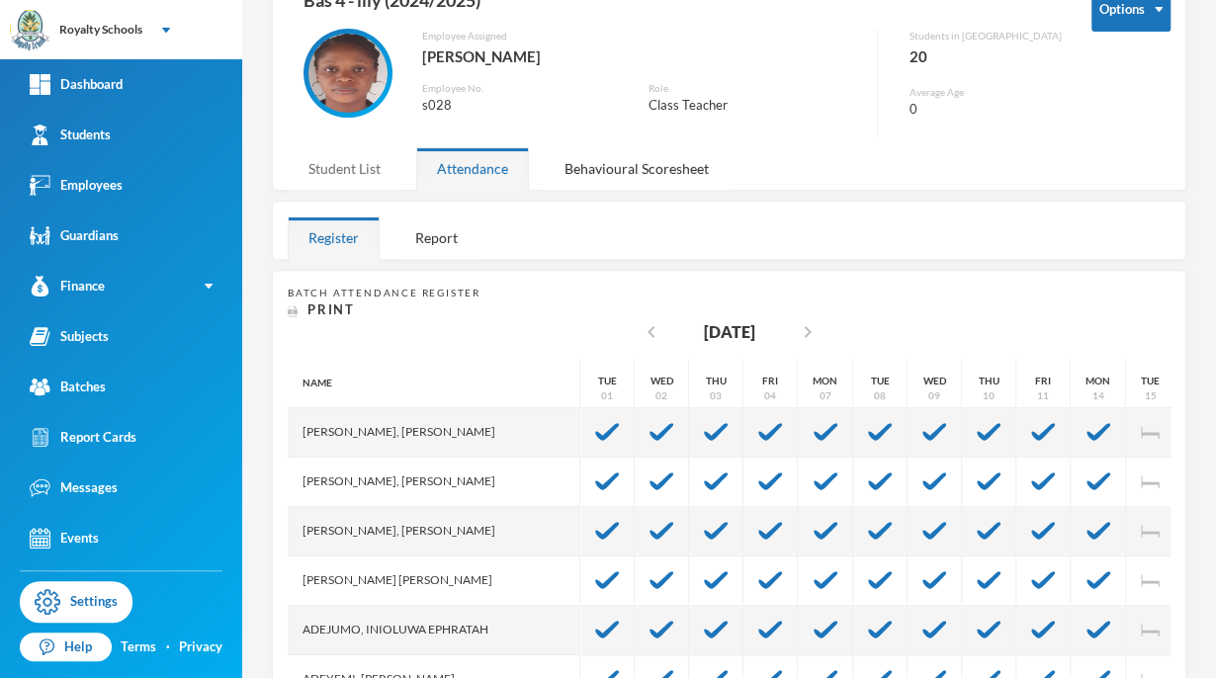
click at [332, 149] on div "Student List" at bounding box center [345, 168] width 114 height 43
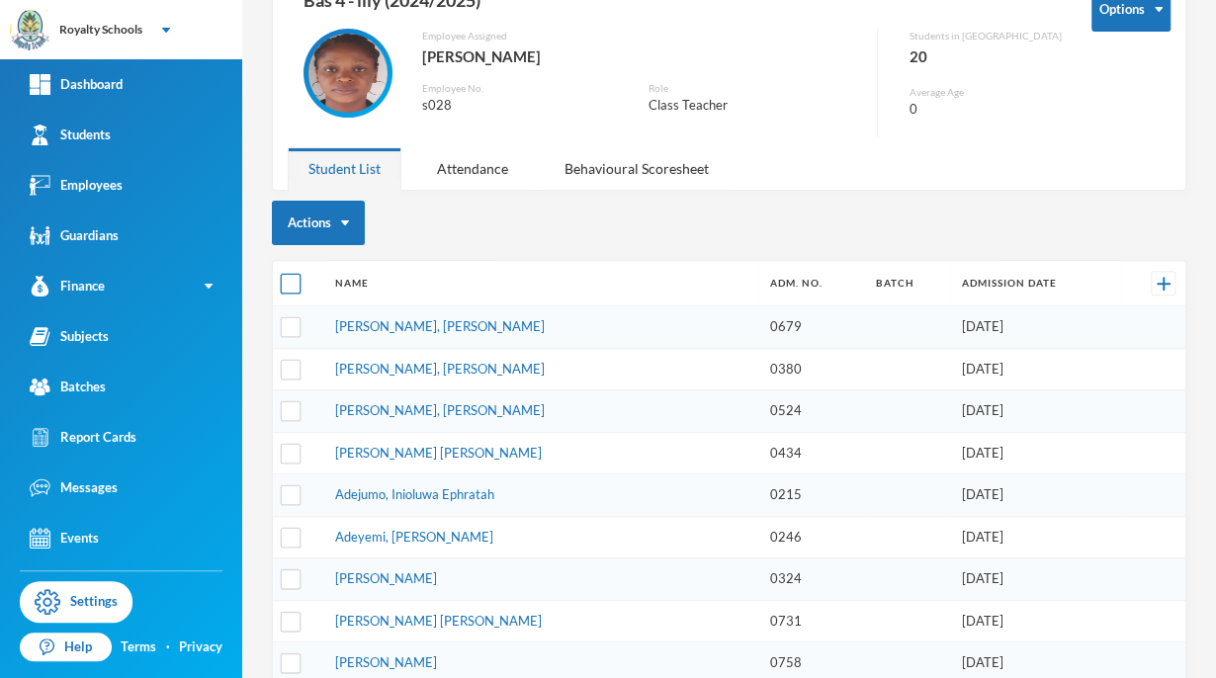
click at [290, 285] on input "checkbox" at bounding box center [291, 284] width 21 height 21
checkbox input "true"
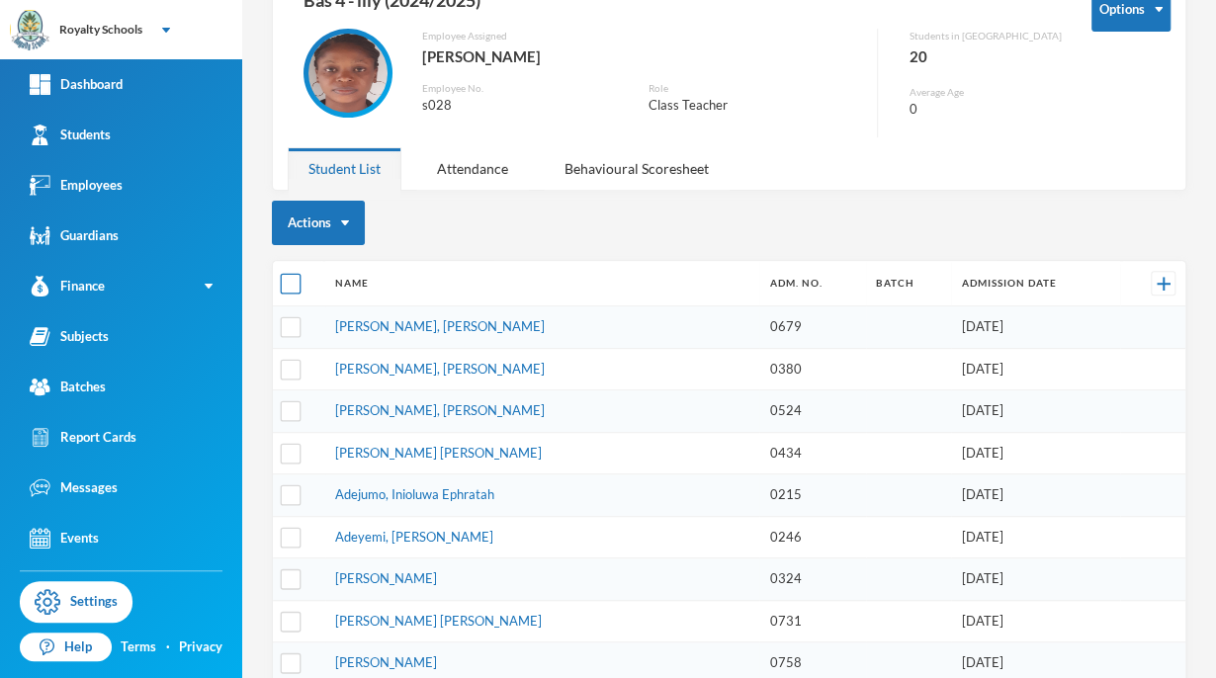
checkbox input "true"
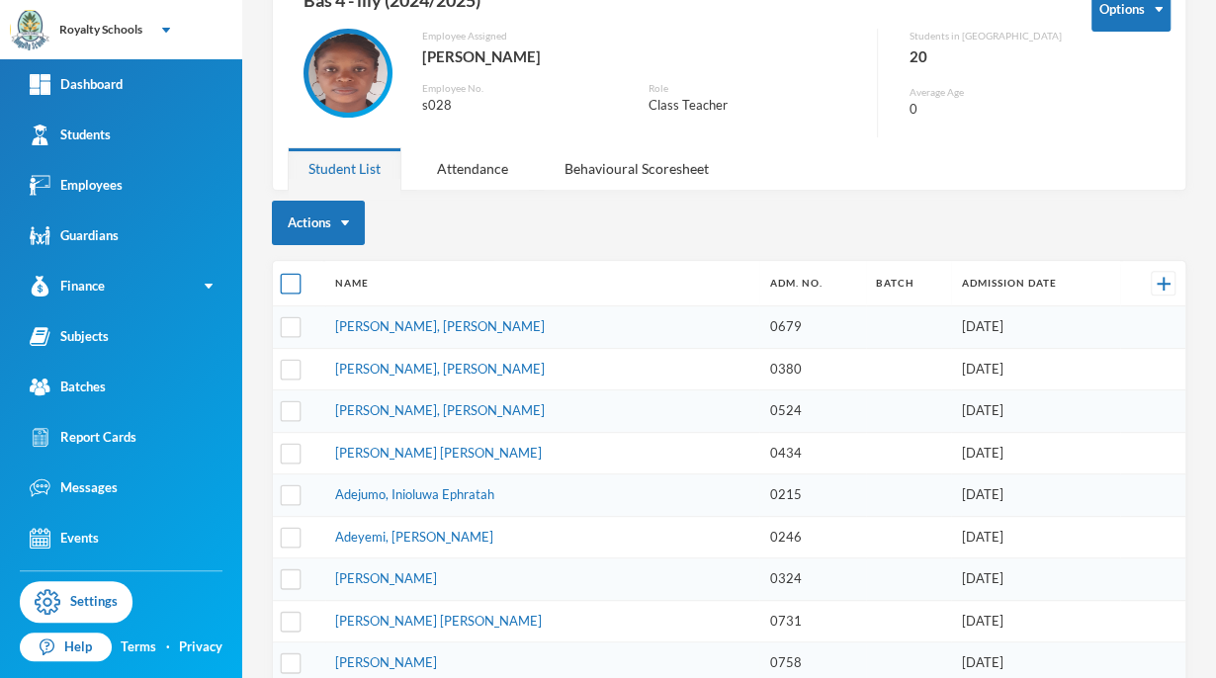
checkbox input "true"
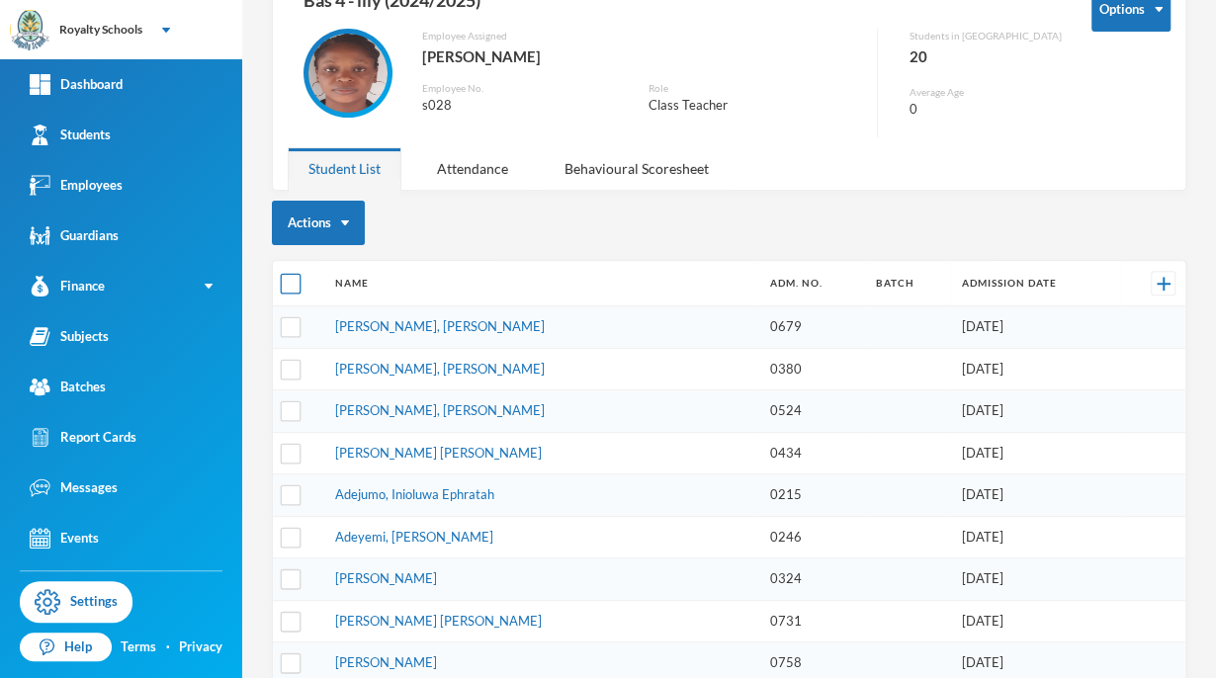
checkbox input "true"
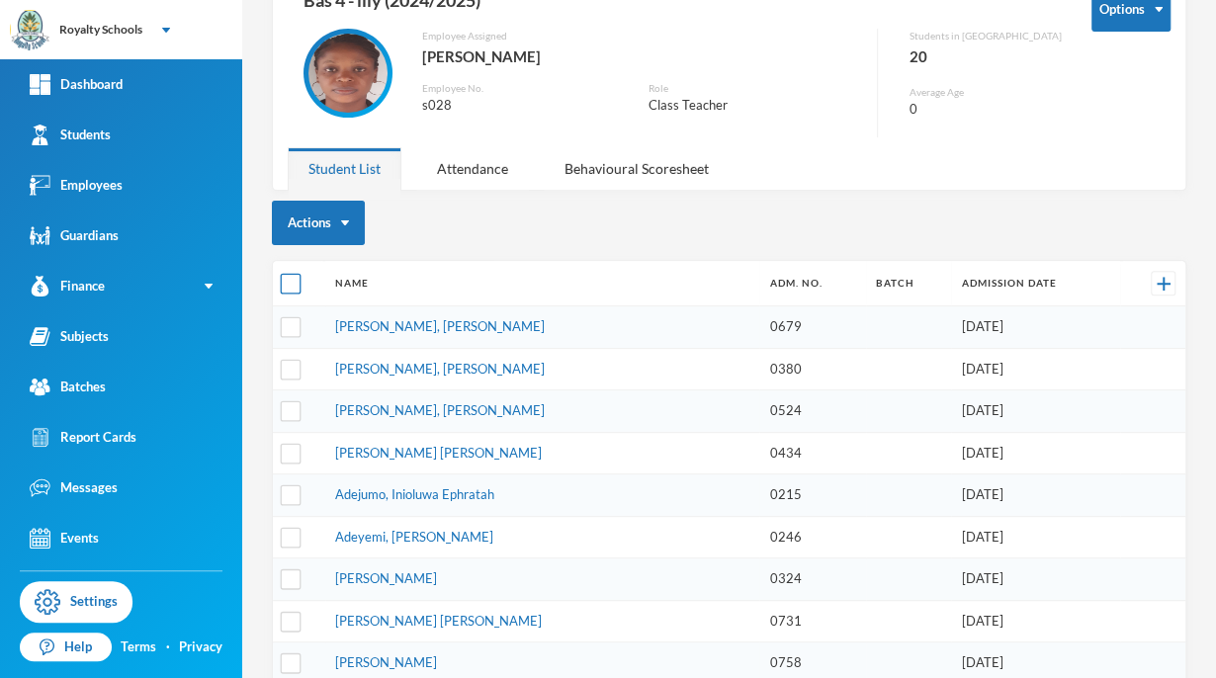
checkbox input "true"
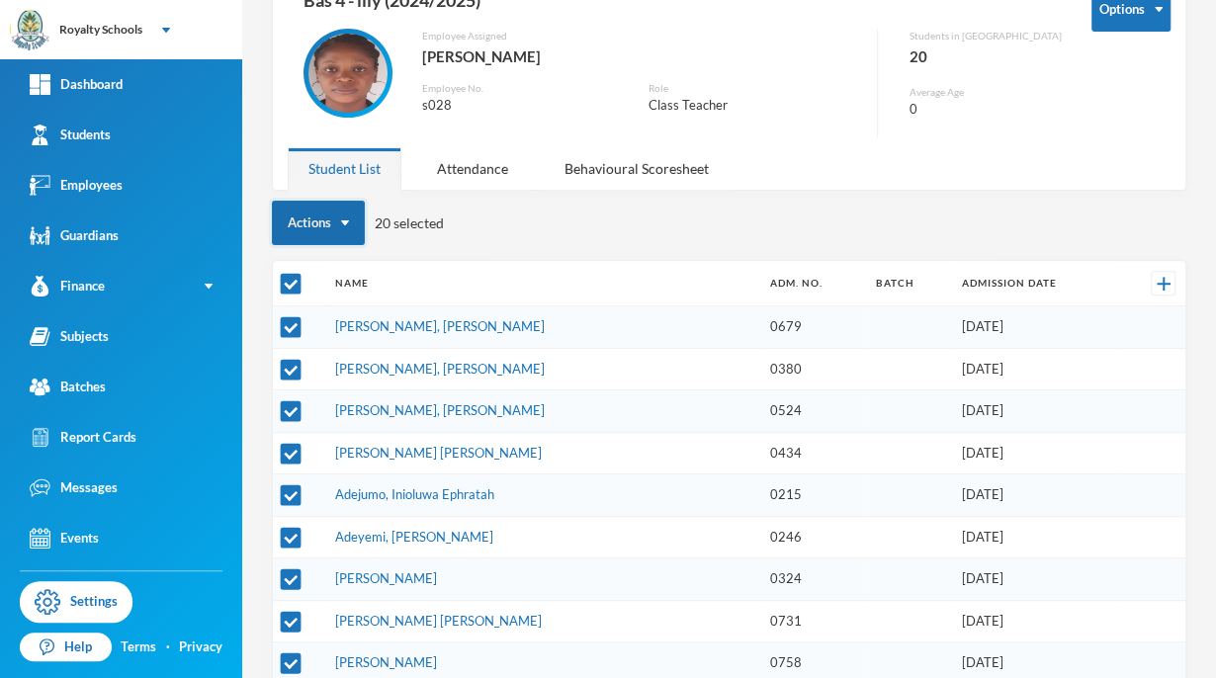
click at [305, 233] on button "Actions" at bounding box center [318, 223] width 93 height 44
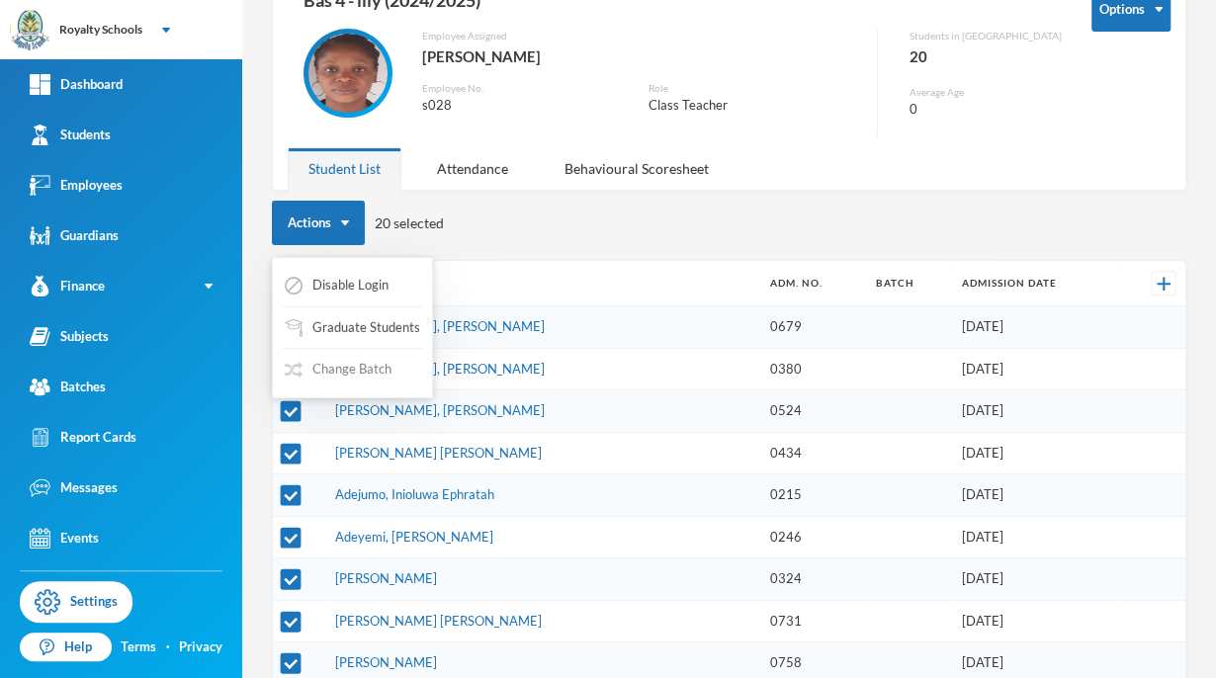
click at [322, 379] on button "Change Batch" at bounding box center [338, 370] width 111 height 36
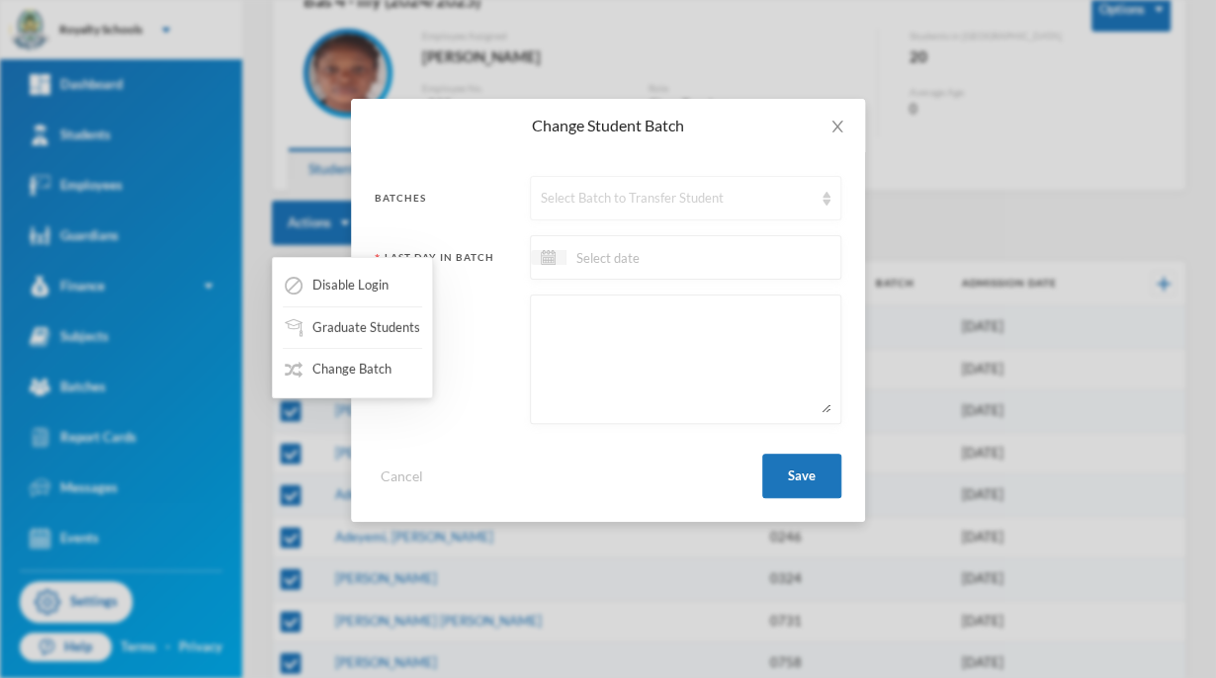
click at [577, 204] on div "Select Batch to Transfer Student" at bounding box center [677, 199] width 272 height 20
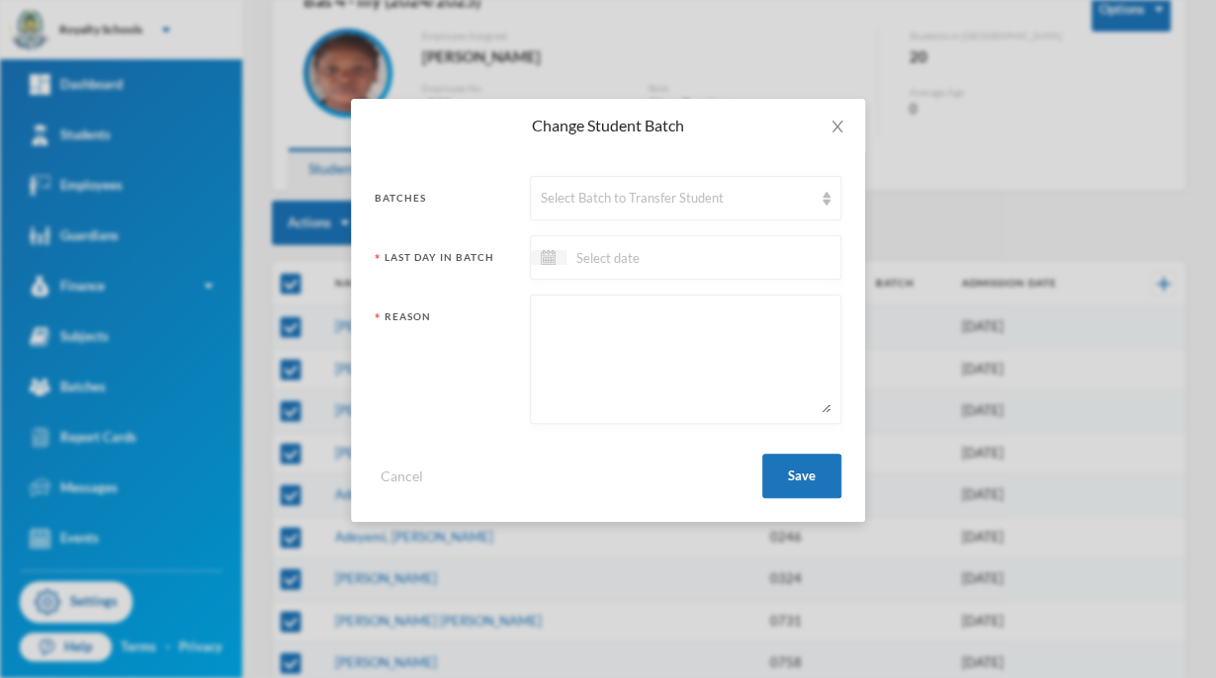
click at [264, 160] on div "Change Student Batch Batches Select Batch to Transfer Student Last Day In Batch…" at bounding box center [608, 339] width 1216 height 678
click at [840, 121] on icon "icon: close" at bounding box center [837, 127] width 16 height 16
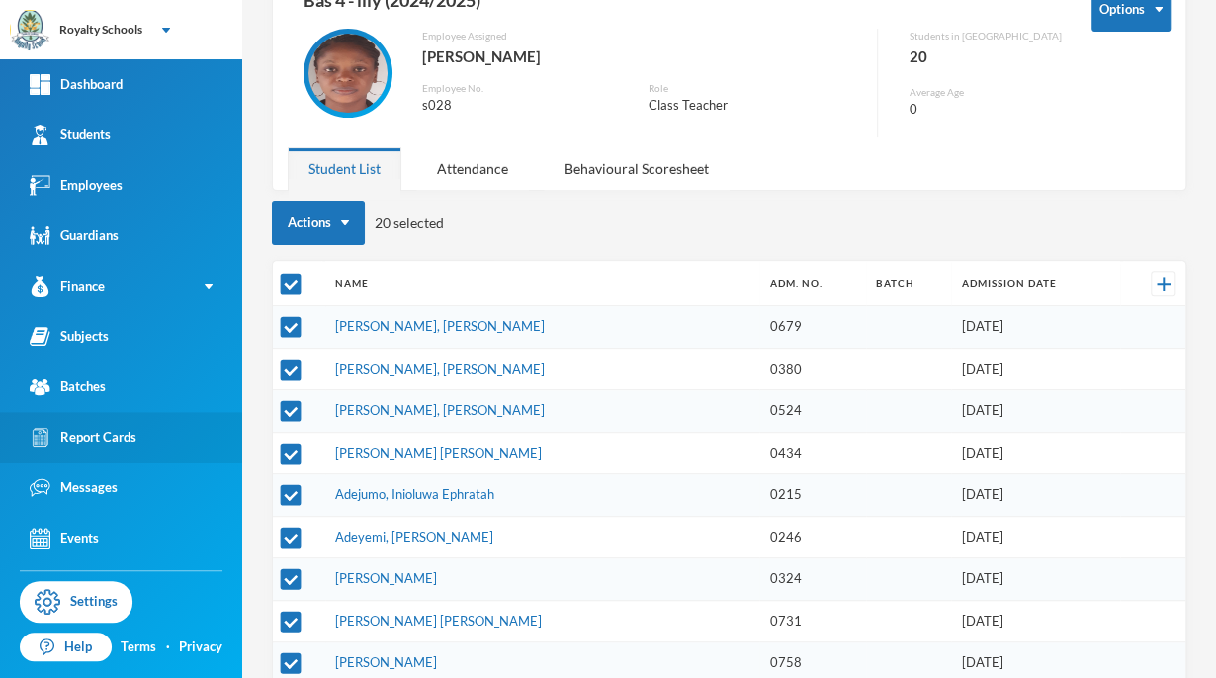
click at [71, 439] on div "Report Cards" at bounding box center [83, 437] width 107 height 21
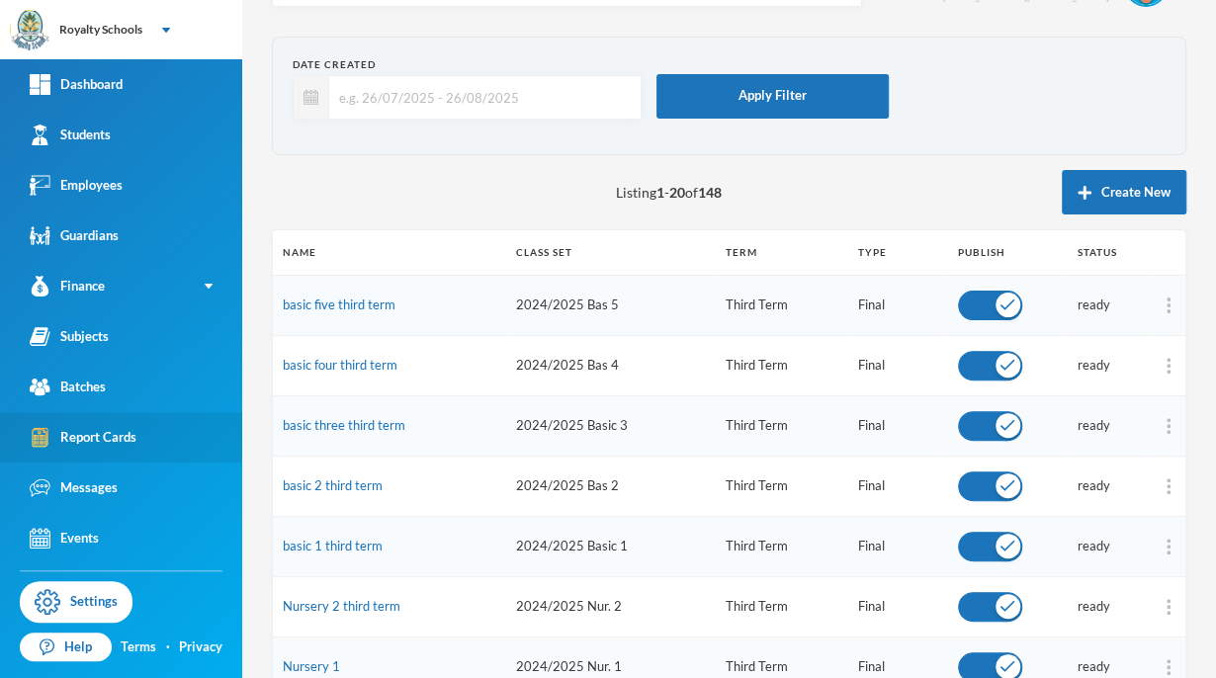
scroll to position [123, 0]
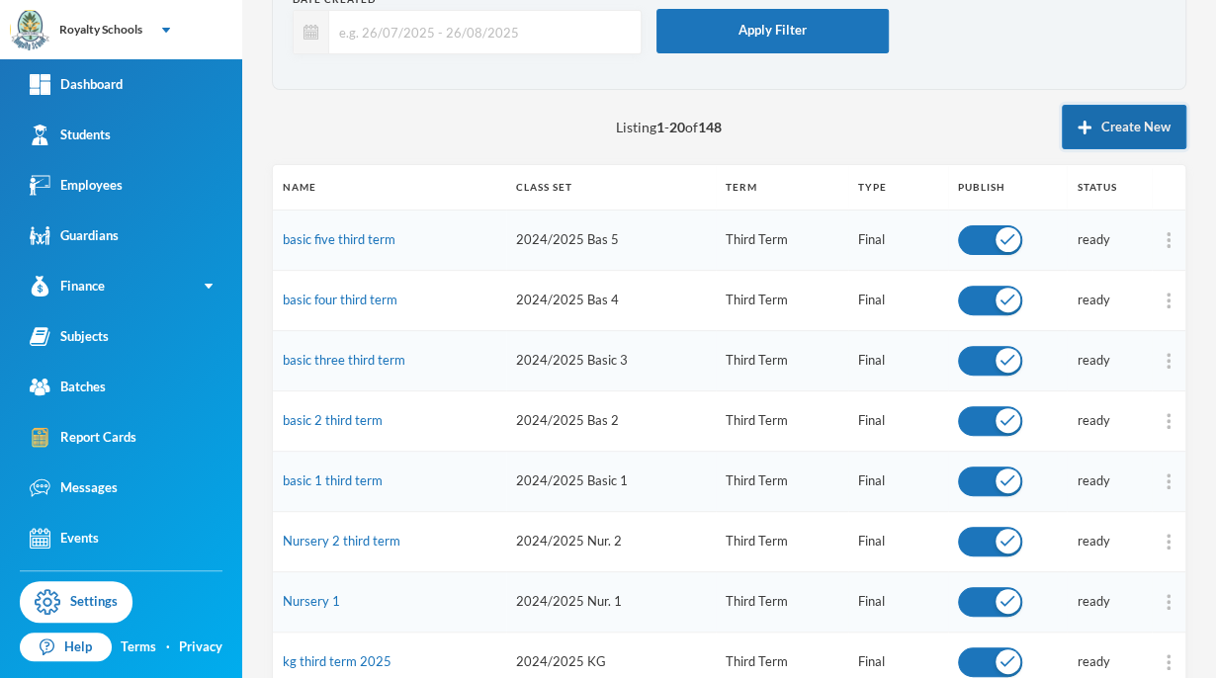
click at [1135, 143] on button "Create New" at bounding box center [1124, 127] width 125 height 44
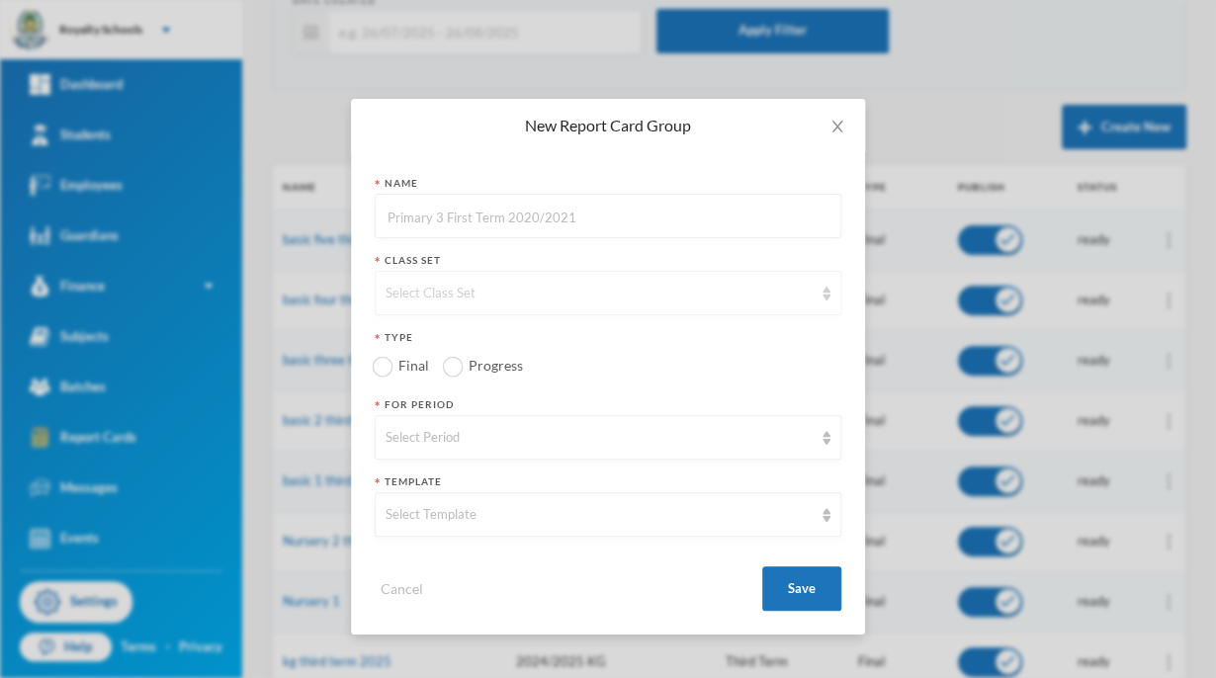
click at [439, 289] on div "Select Class Set" at bounding box center [599, 294] width 427 height 20
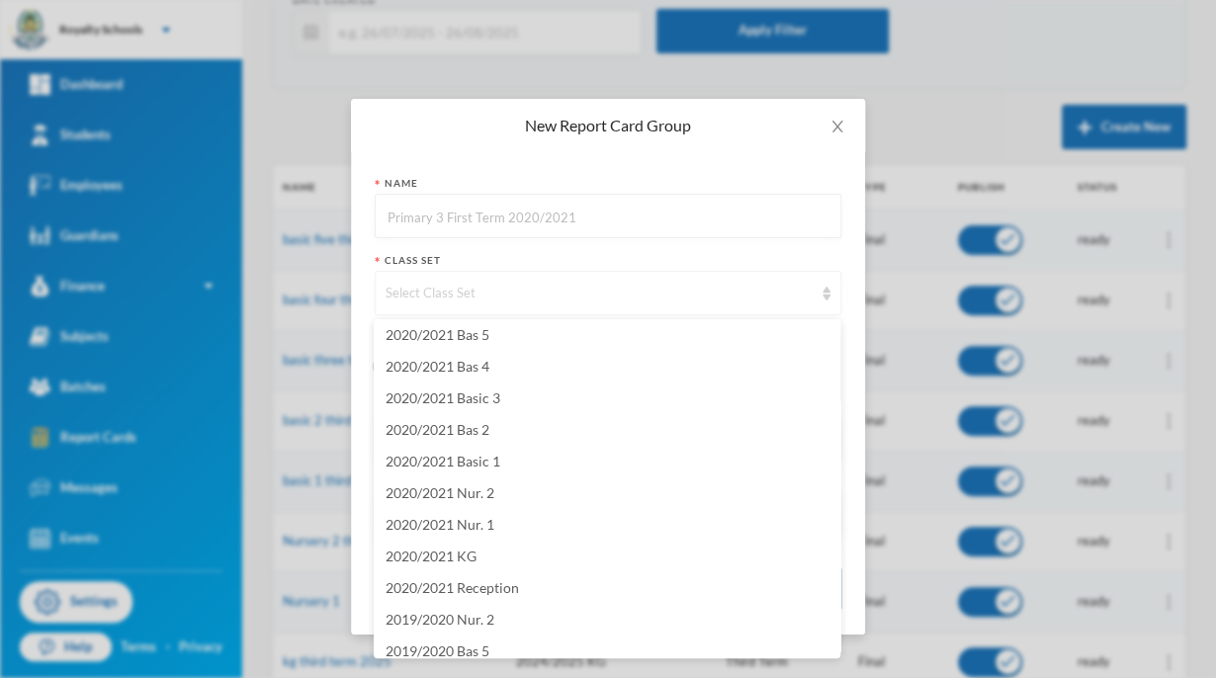
scroll to position [1177, 0]
click at [824, 131] on span "Close" at bounding box center [837, 126] width 55 height 55
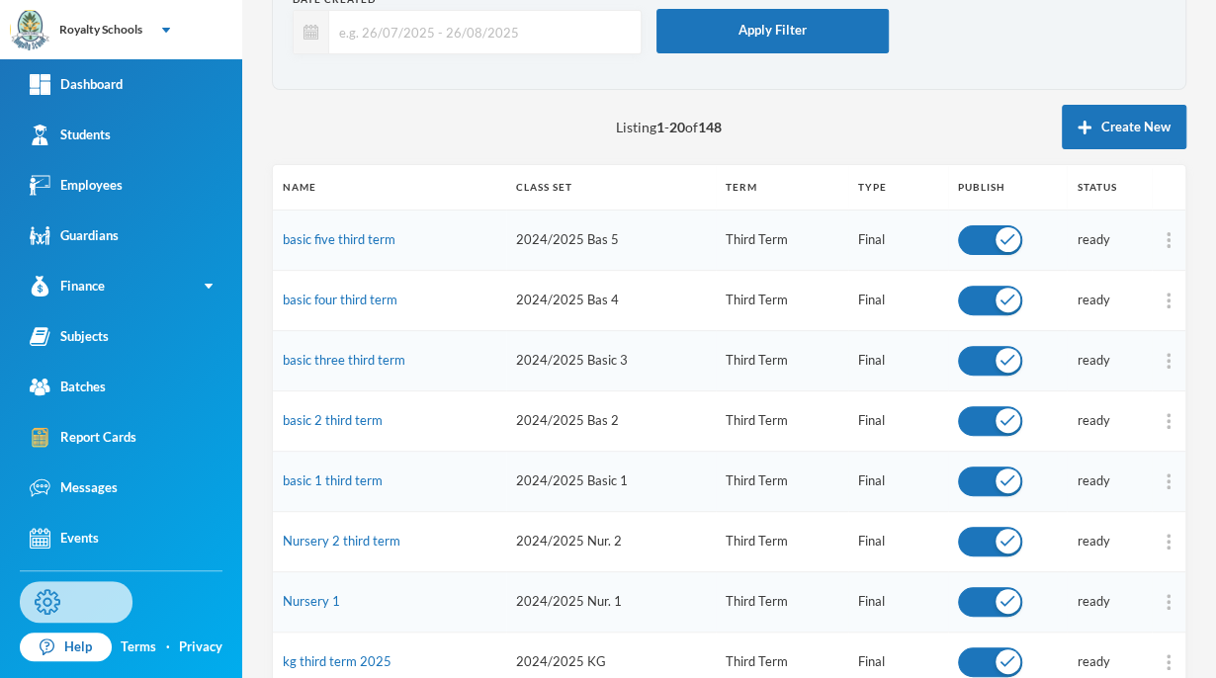
click at [84, 601] on link "Settings" at bounding box center [76, 602] width 113 height 42
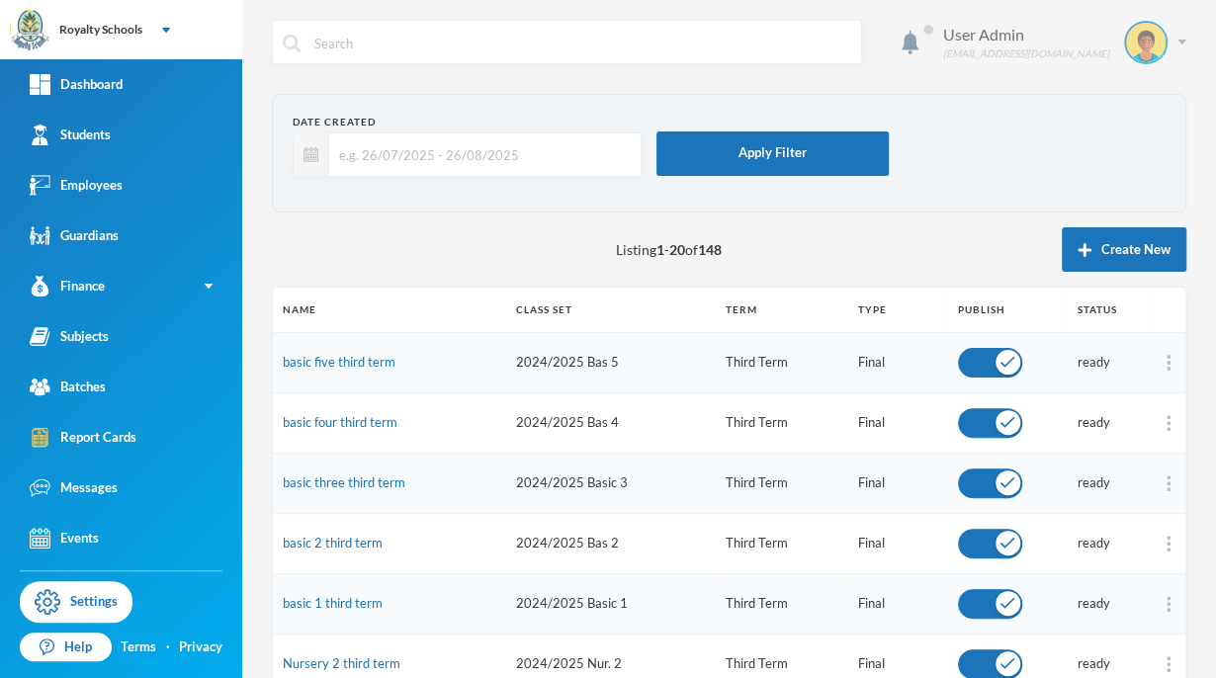
click at [1126, 48] on img at bounding box center [1146, 43] width 40 height 40
click at [1095, 142] on img "button" at bounding box center [1092, 144] width 15 height 14
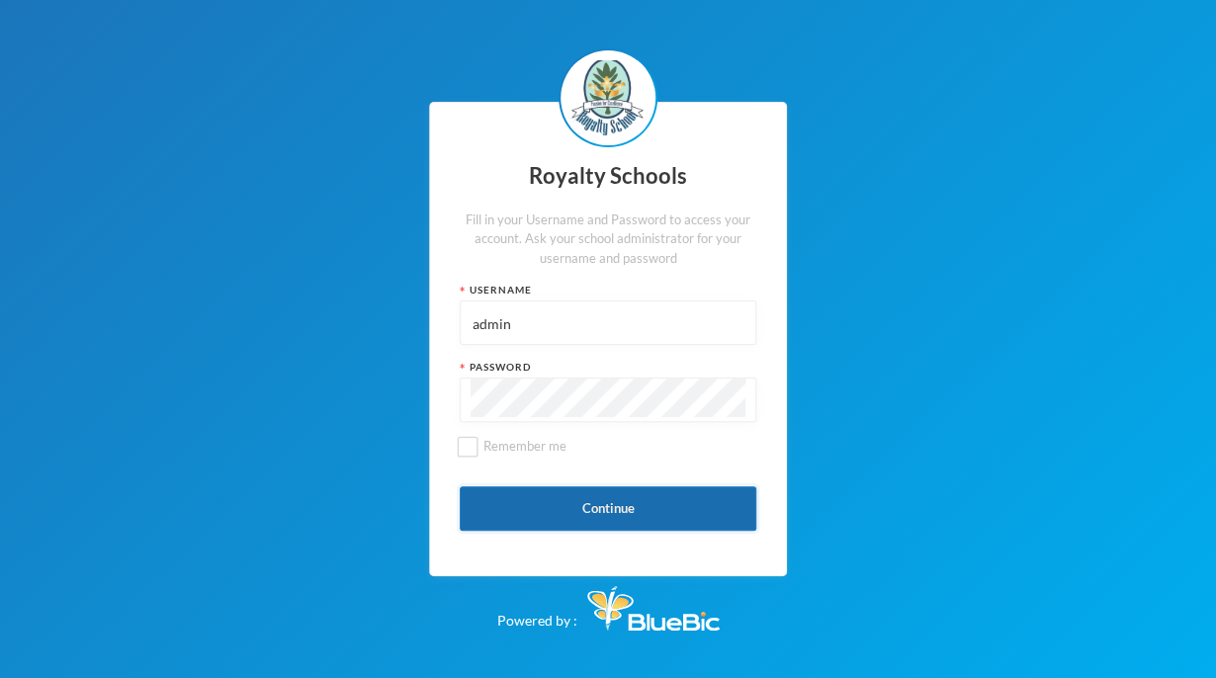
click at [558, 524] on button "Continue" at bounding box center [608, 508] width 297 height 44
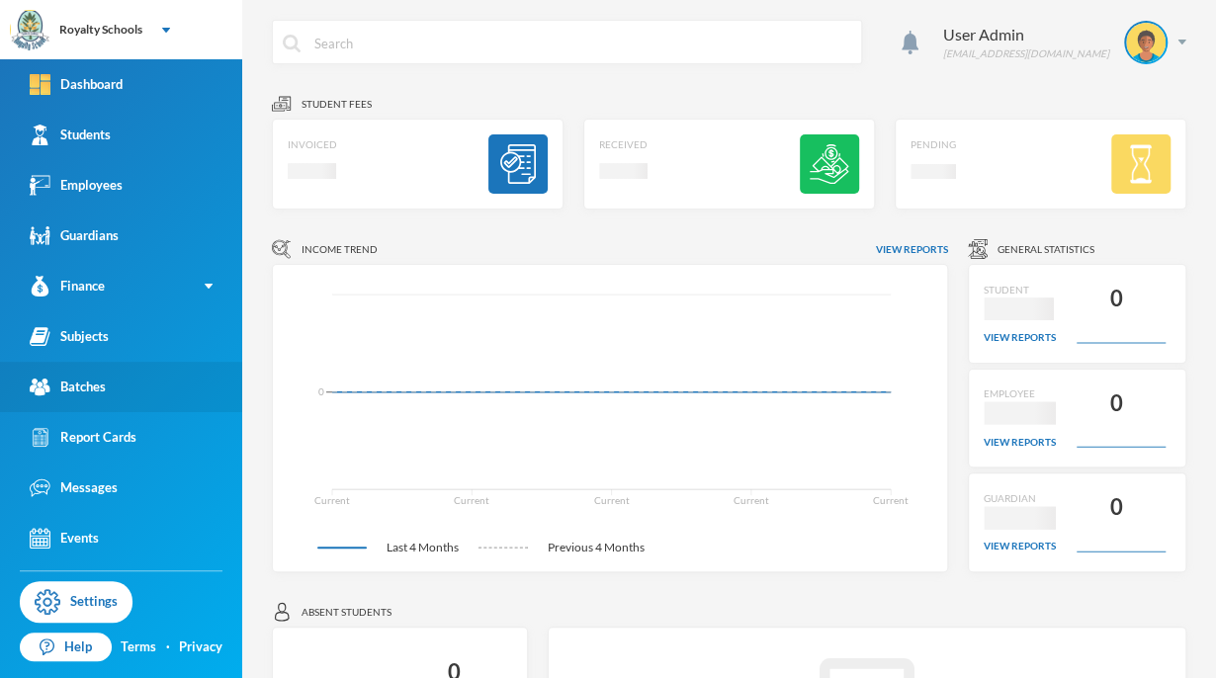
click at [67, 383] on div "Batches" at bounding box center [68, 387] width 76 height 21
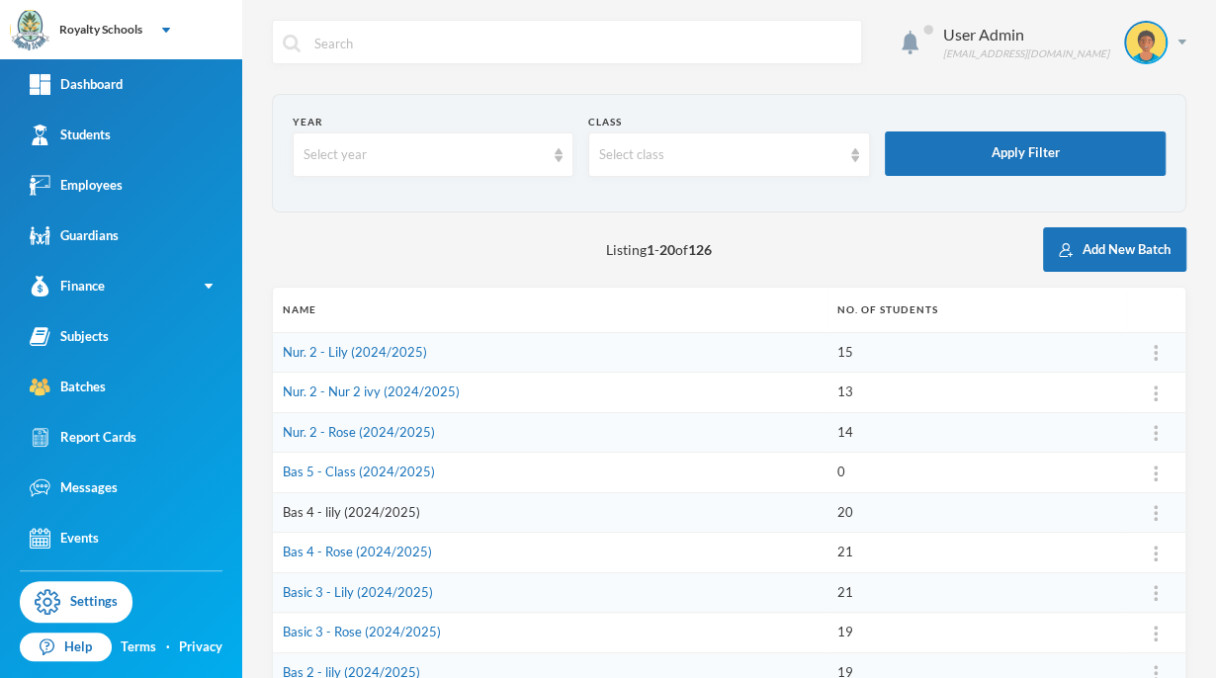
click at [304, 512] on link "Bas 4 - lily (2024/2025)" at bounding box center [351, 512] width 137 height 16
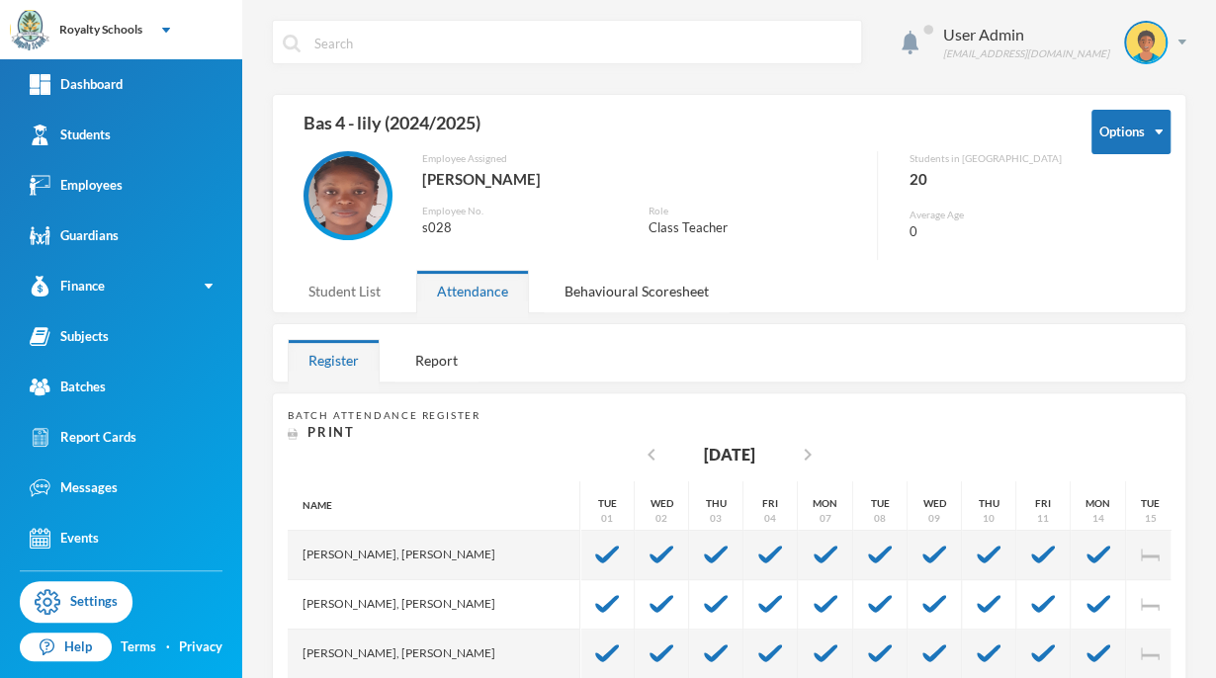
click at [320, 298] on div "Student List" at bounding box center [345, 291] width 114 height 43
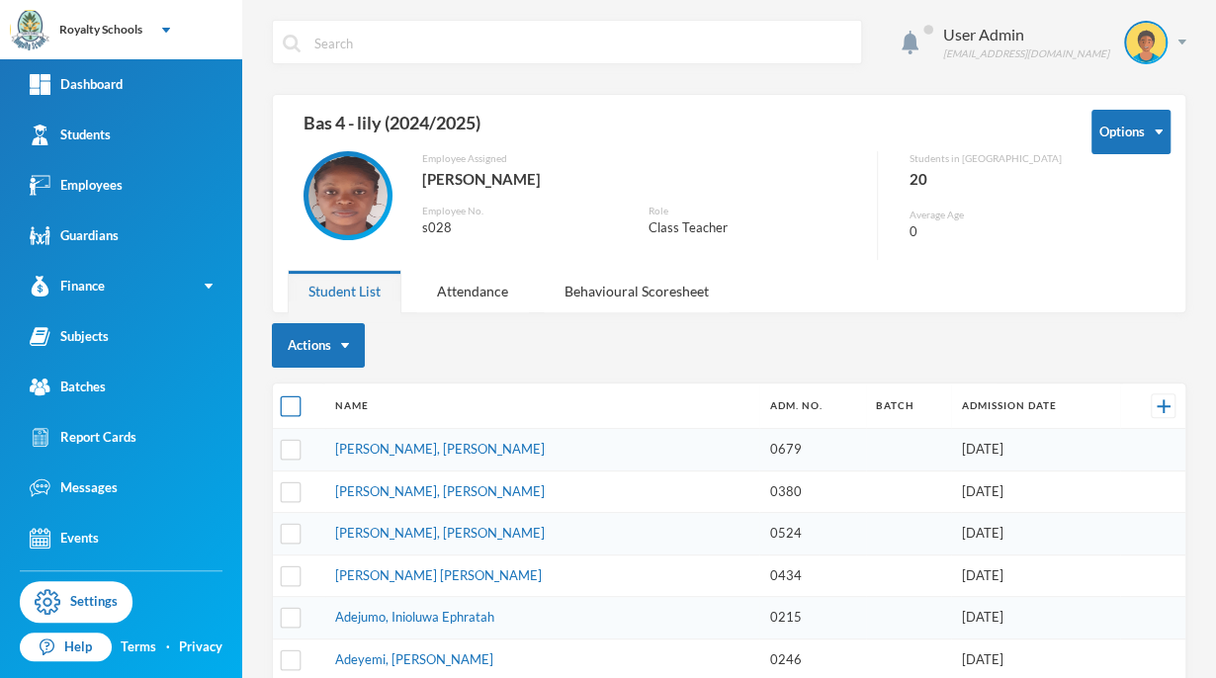
click at [286, 403] on input "checkbox" at bounding box center [291, 406] width 21 height 21
checkbox input "true"
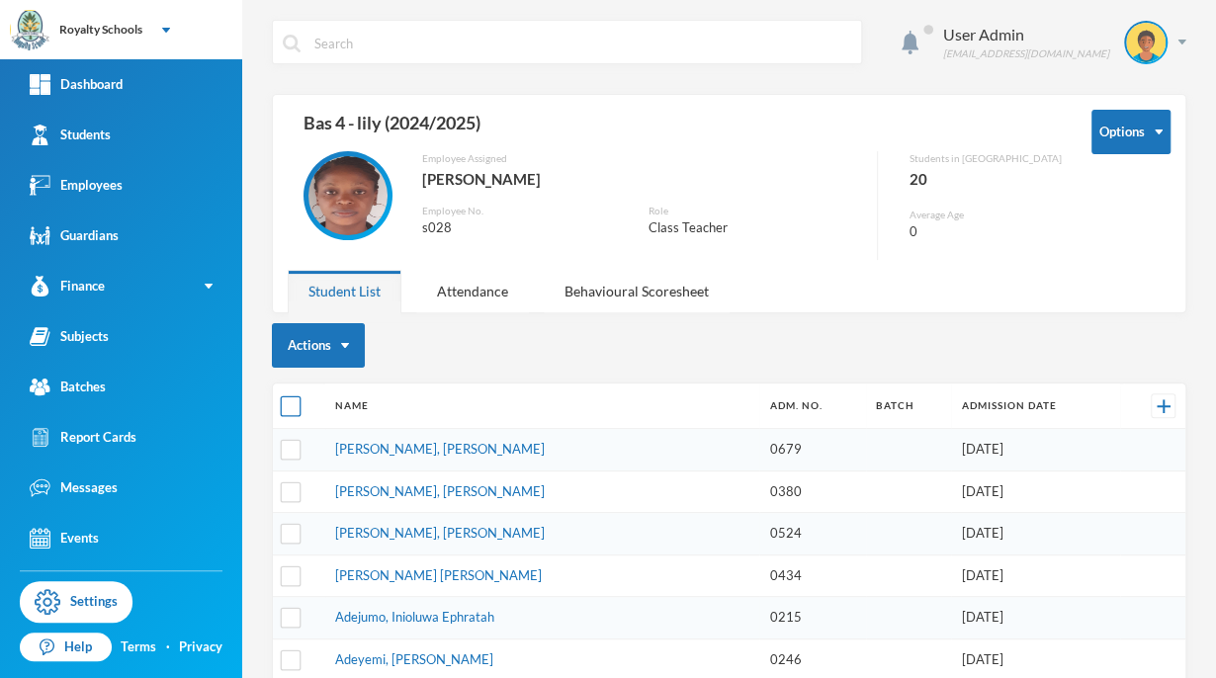
checkbox input "true"
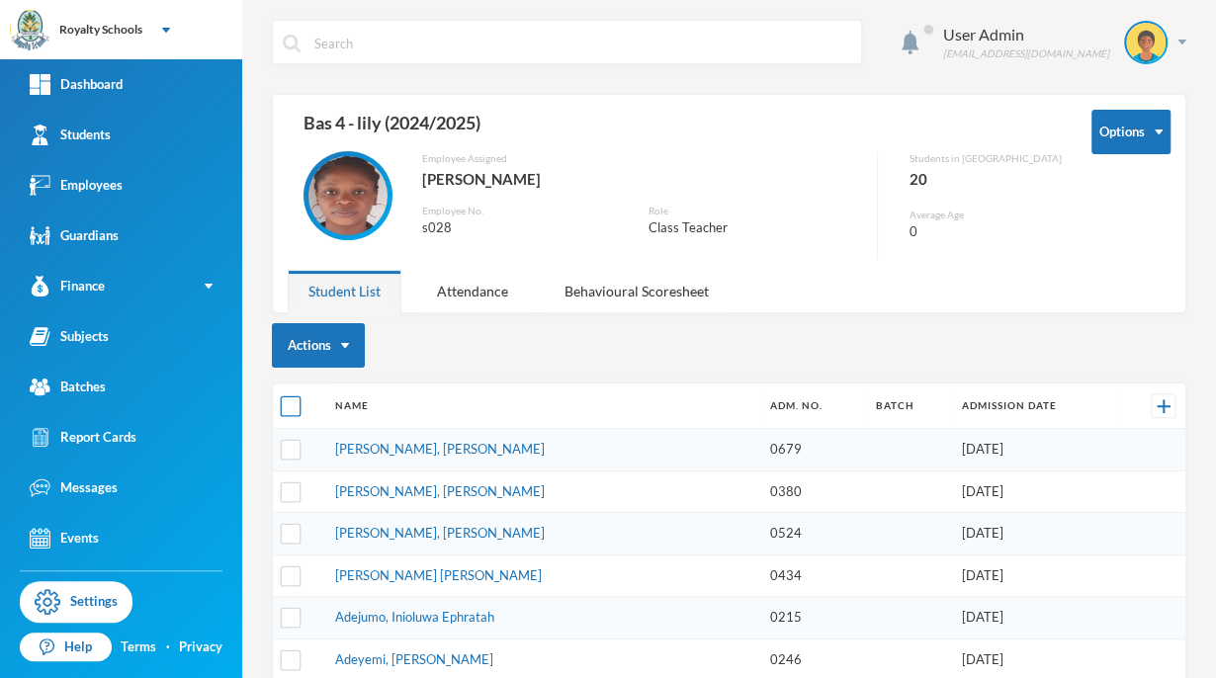
checkbox input "true"
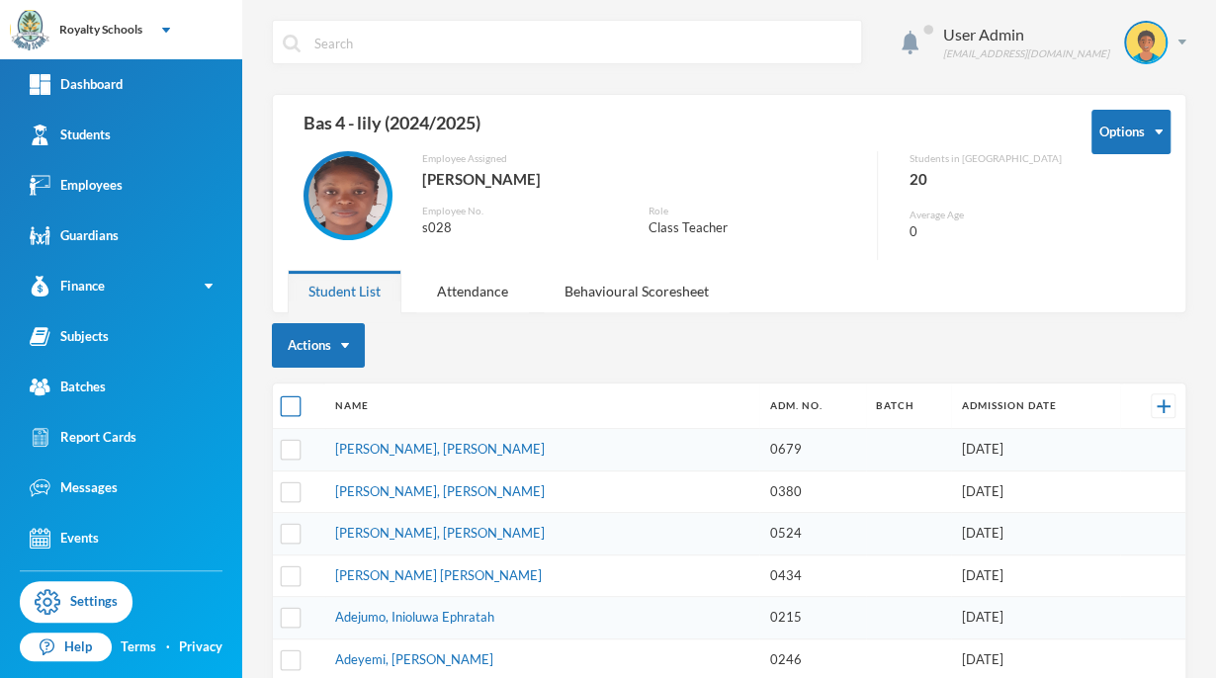
checkbox input "true"
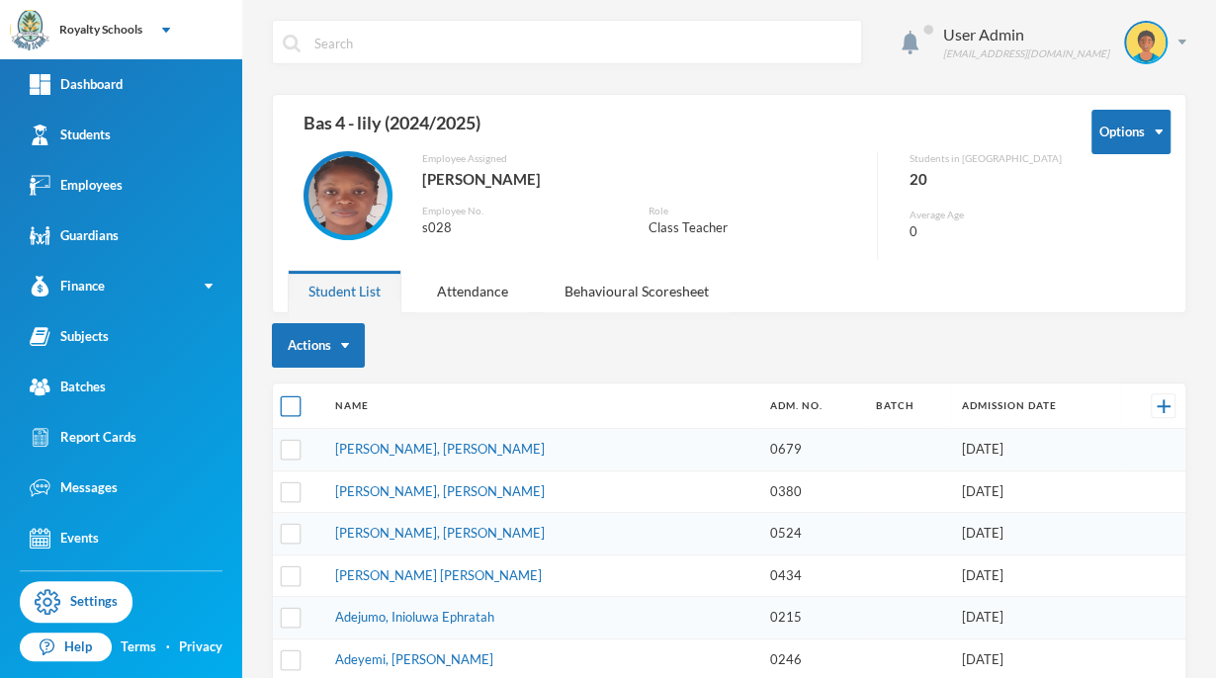
checkbox input "true"
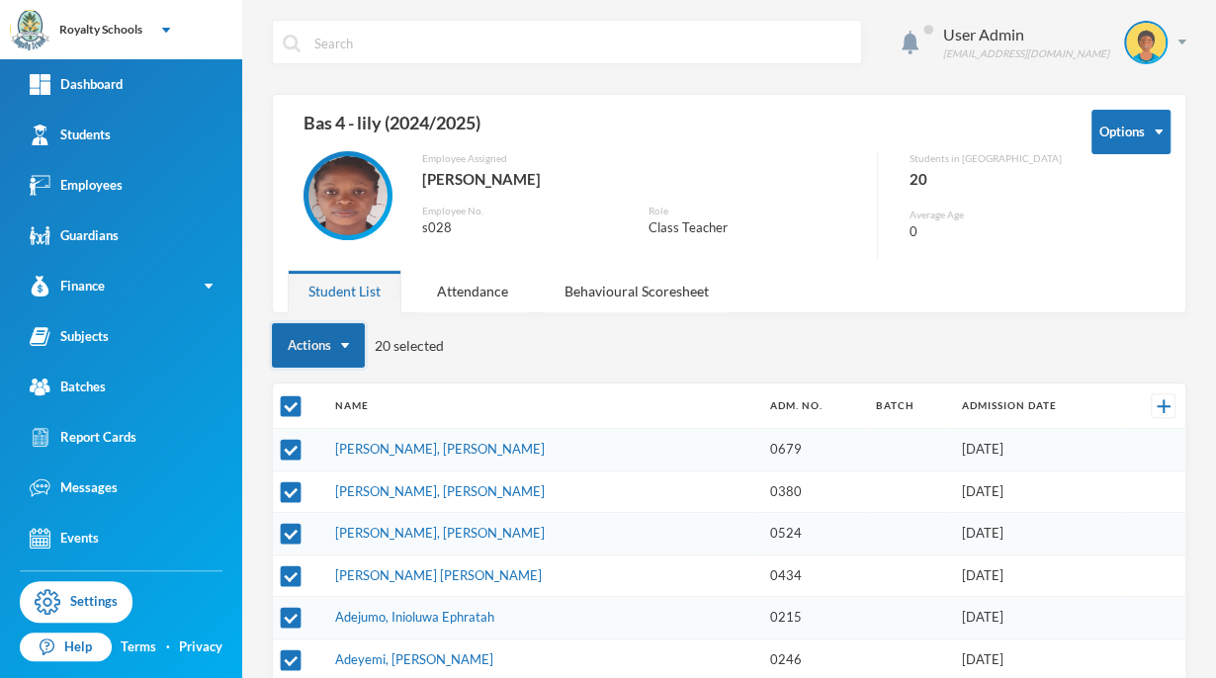
click at [299, 350] on button "Actions" at bounding box center [318, 345] width 93 height 44
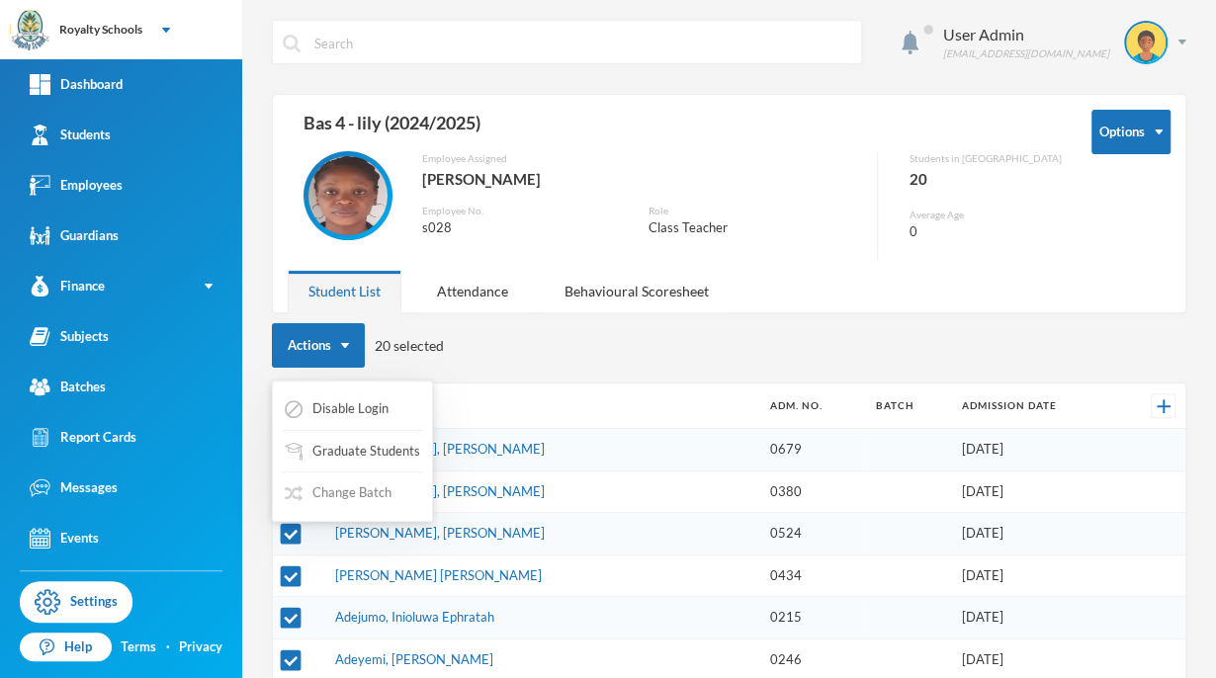
click at [336, 497] on button "Change Batch" at bounding box center [338, 494] width 111 height 36
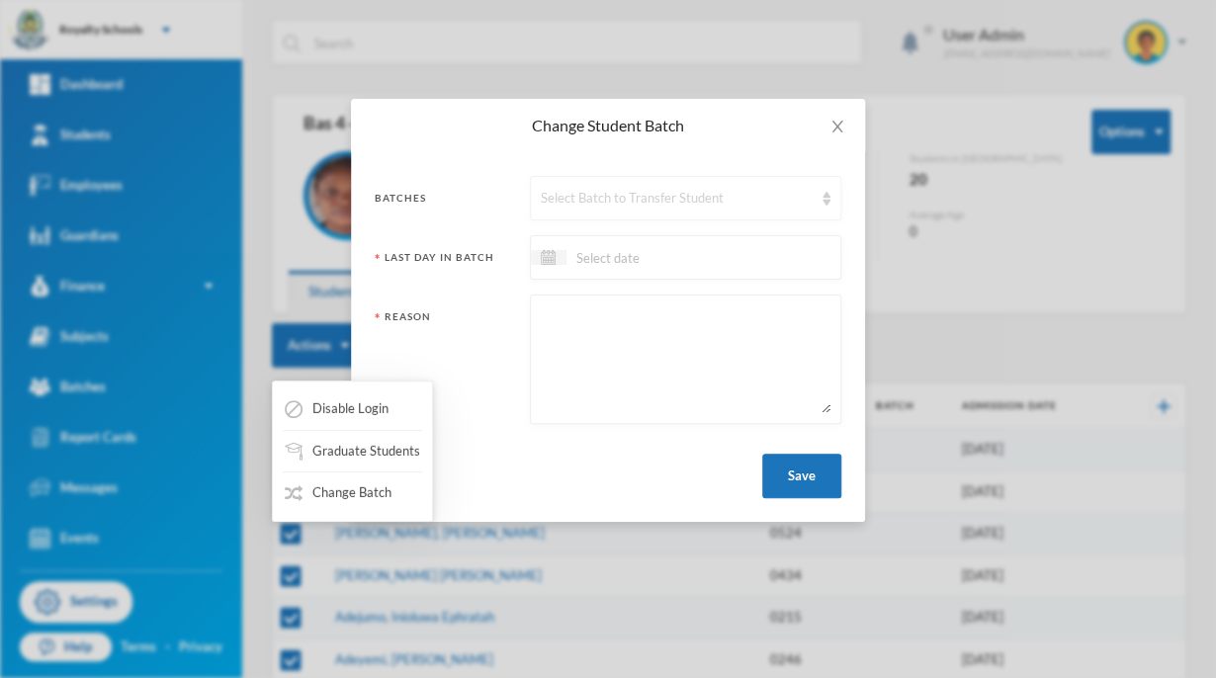
click at [588, 198] on div "Select Batch to Transfer Student" at bounding box center [677, 199] width 272 height 20
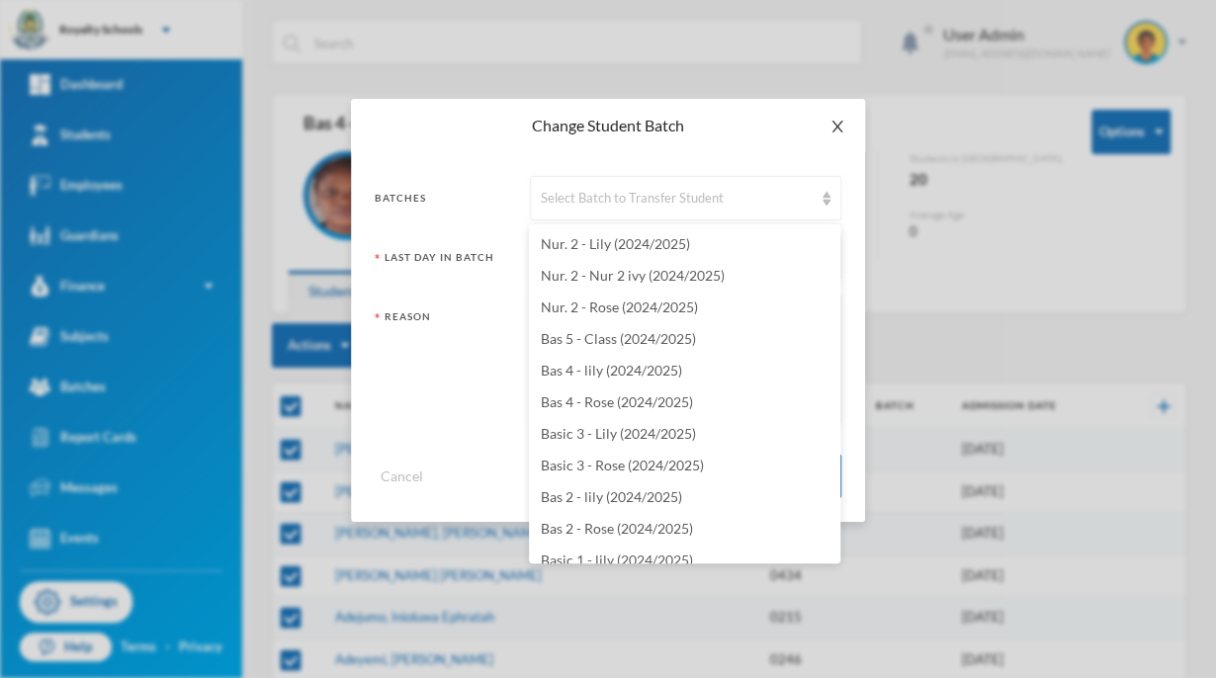
click at [829, 140] on span "Close" at bounding box center [837, 126] width 55 height 55
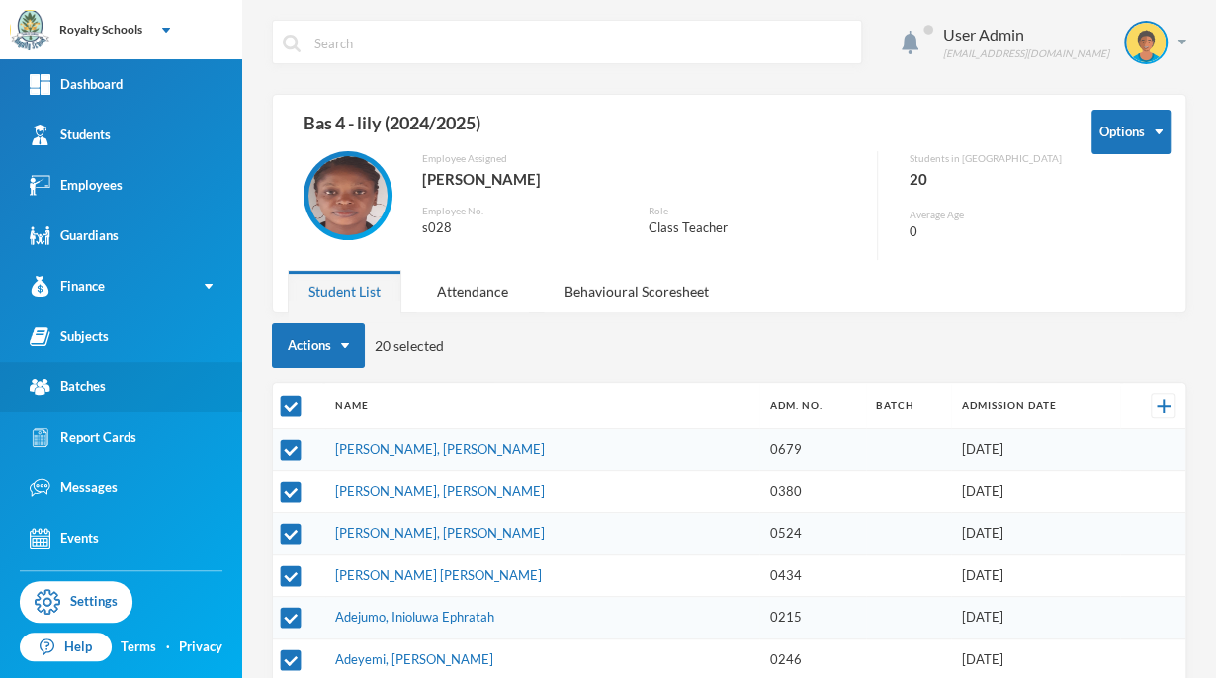
click at [87, 386] on div "Batches" at bounding box center [68, 387] width 76 height 21
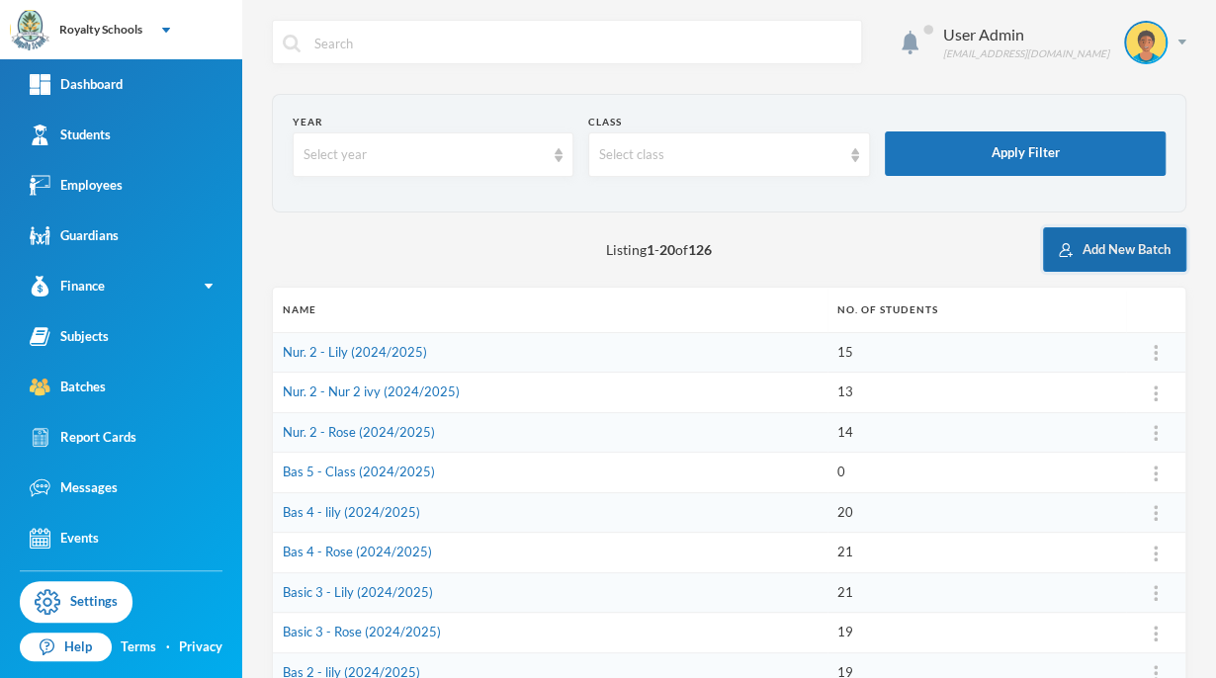
click at [1088, 241] on button "Add New Batch" at bounding box center [1114, 249] width 143 height 44
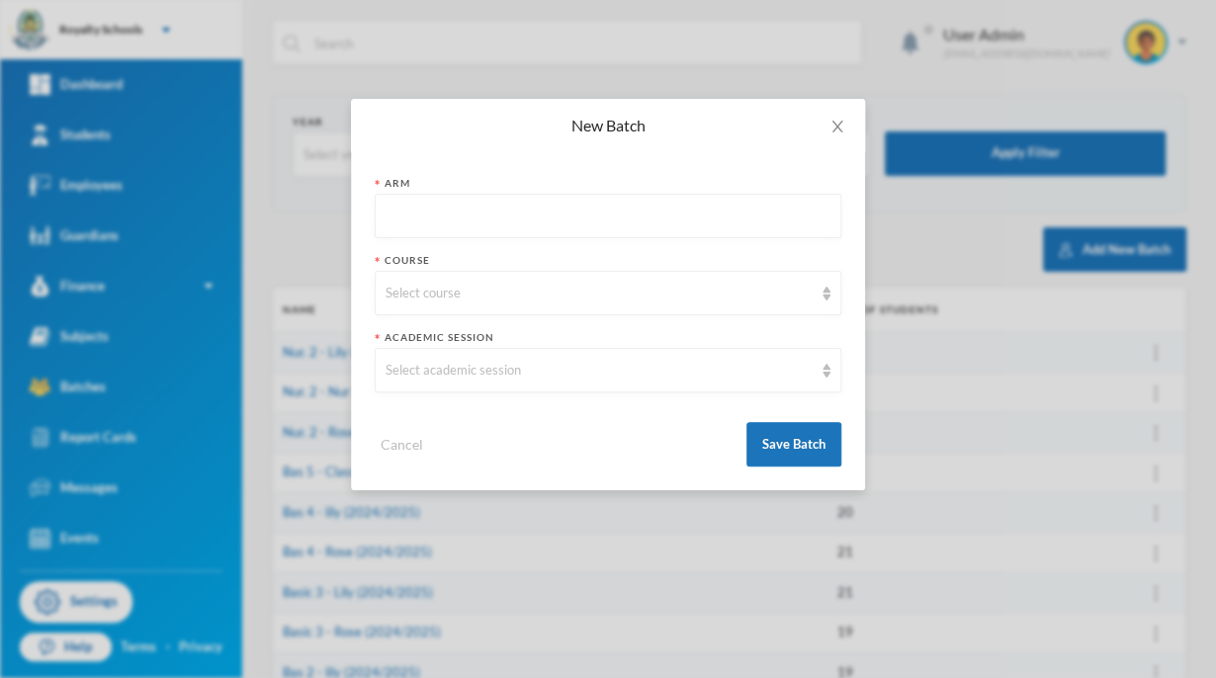
click at [416, 220] on input "text" at bounding box center [608, 217] width 445 height 44
click at [404, 298] on div "Select course" at bounding box center [599, 294] width 427 height 20
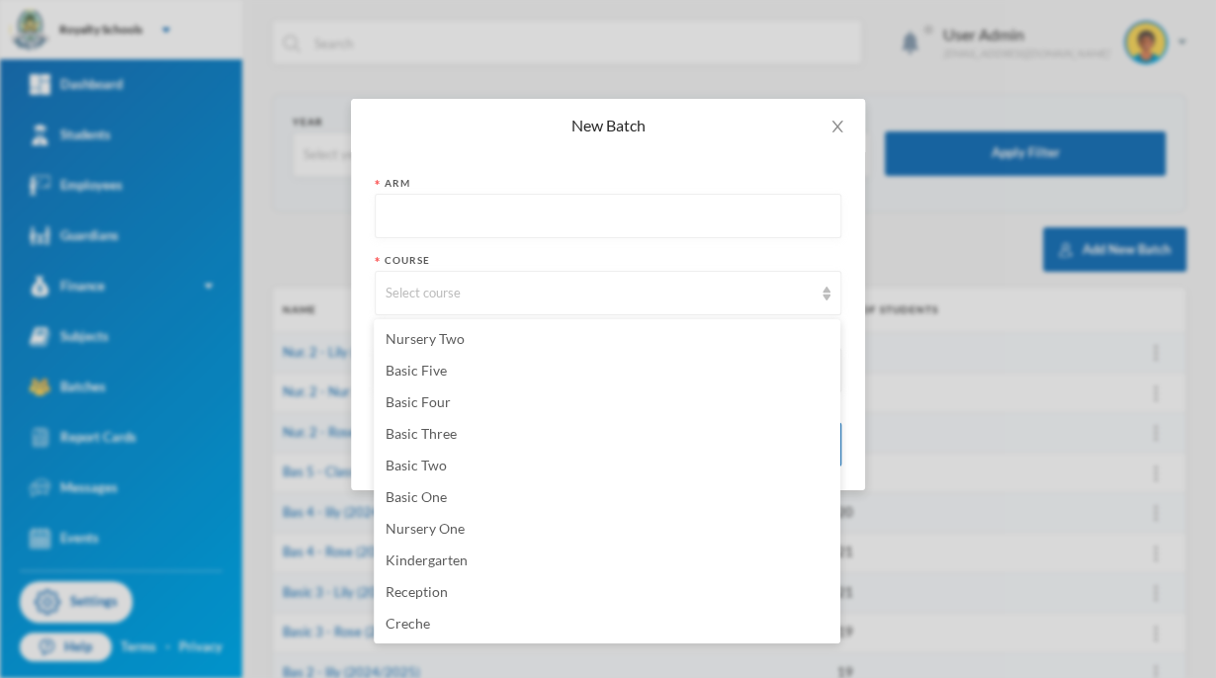
click at [326, 95] on div "New Batch Arm Course Select course Academic Session Select academic session Can…" at bounding box center [608, 339] width 1216 height 678
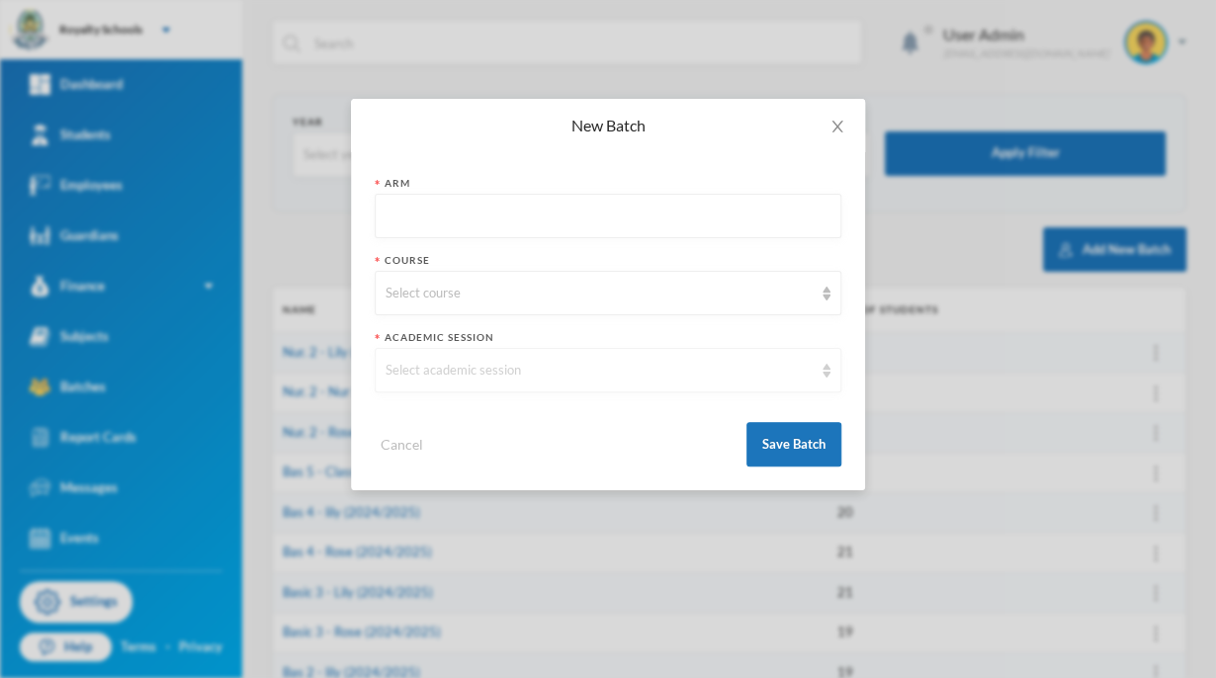
click at [423, 380] on div "Select academic session" at bounding box center [599, 371] width 427 height 20
